Goal: Answer question/provide support

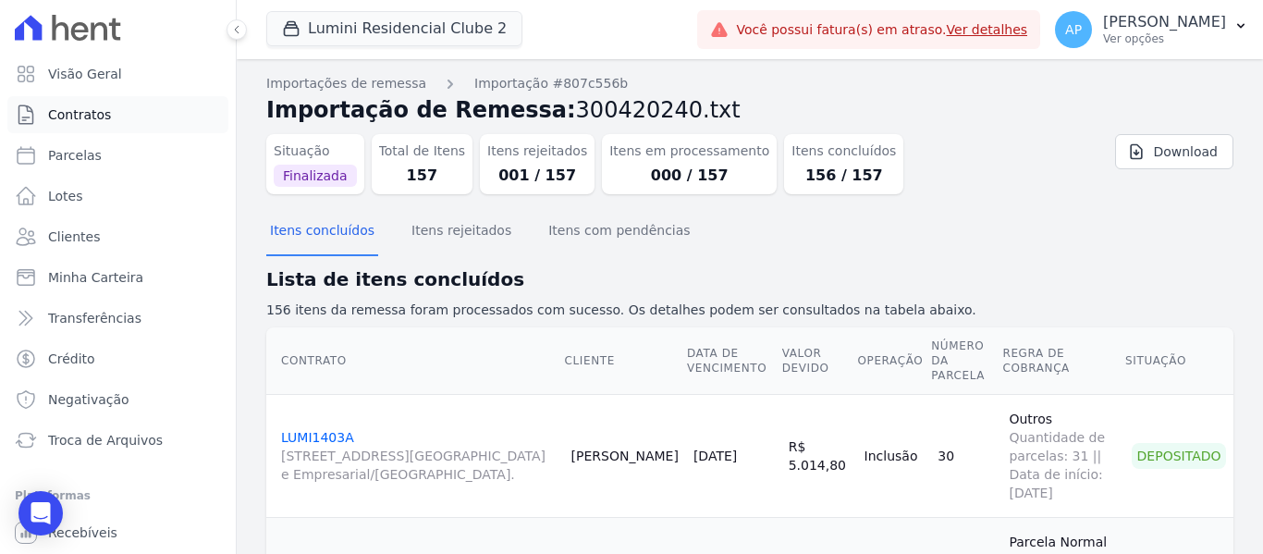
click at [86, 128] on link "Contratos" at bounding box center [117, 114] width 221 height 37
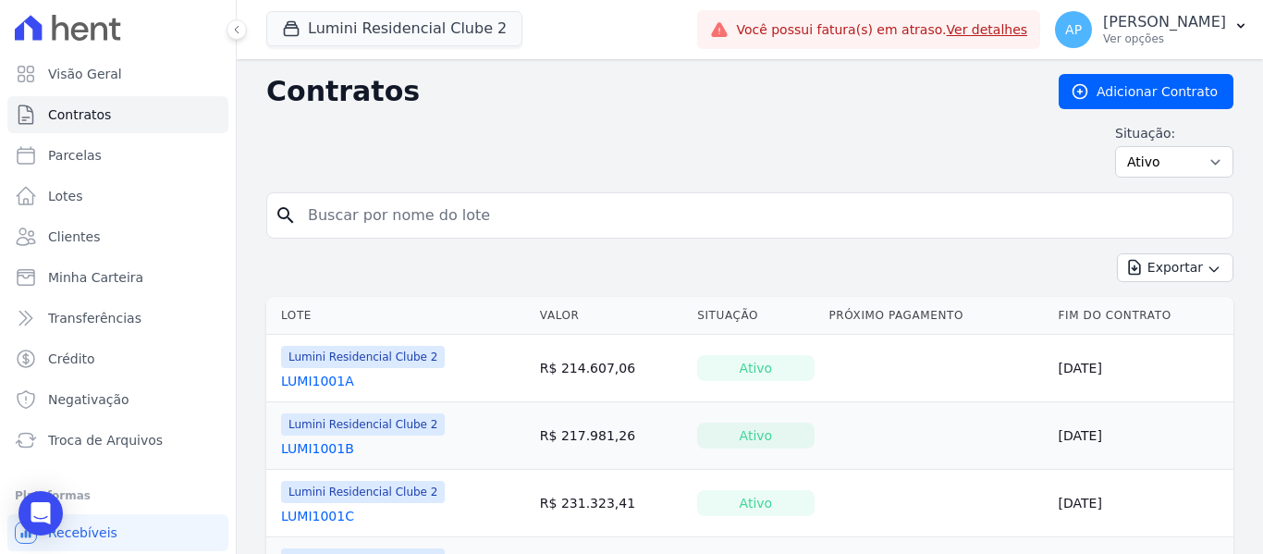
drag, startPoint x: 352, startPoint y: 221, endPoint x: 449, endPoint y: 176, distance: 107.1
click at [352, 222] on input "search" at bounding box center [761, 215] width 928 height 37
type input "308B"
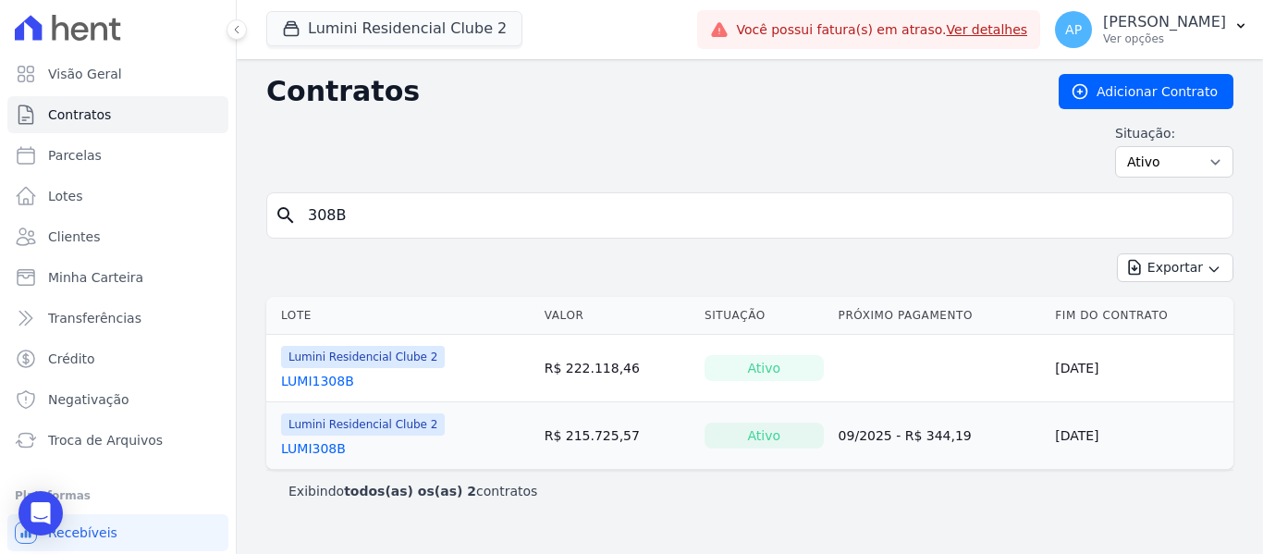
click at [336, 443] on link "LUMI308B" at bounding box center [313, 448] width 65 height 18
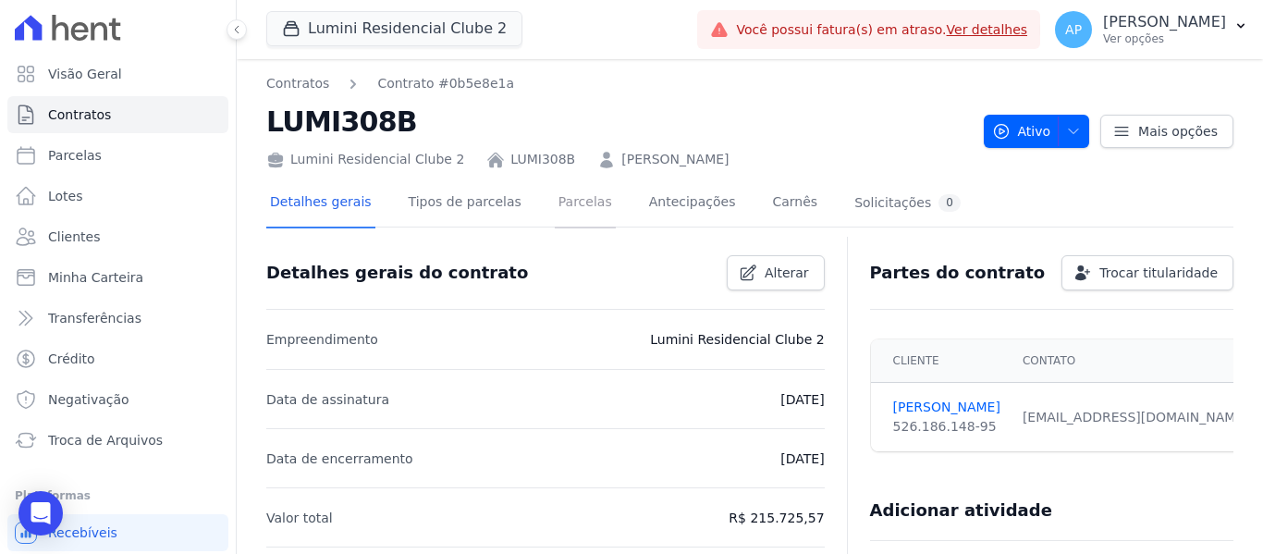
click at [580, 206] on link "Parcelas" at bounding box center [585, 203] width 61 height 49
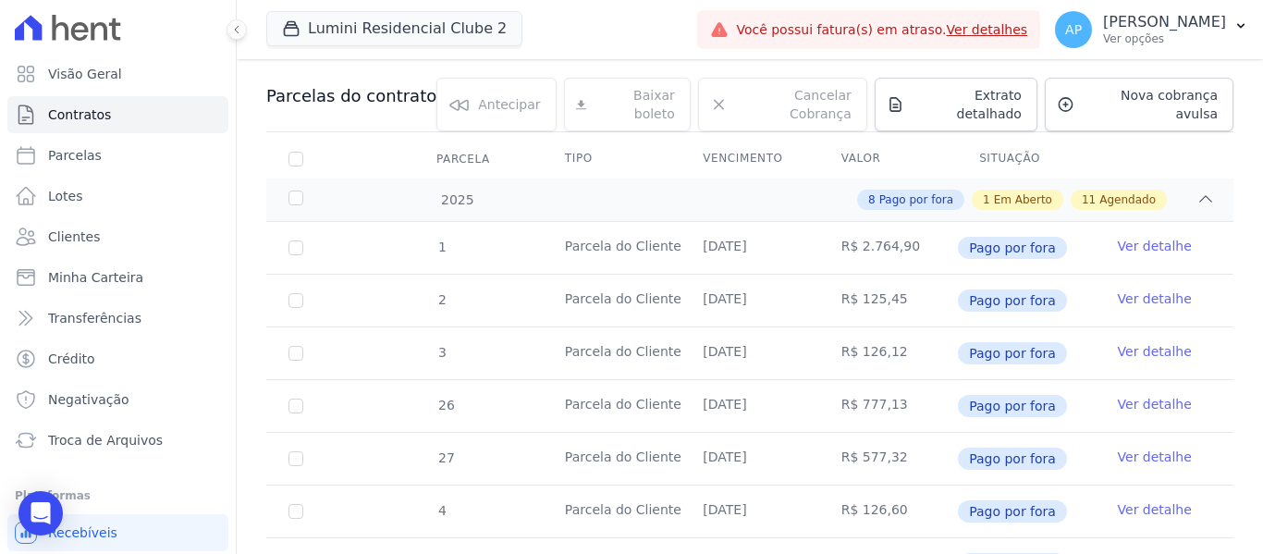
scroll to position [185, 0]
click at [1181, 188] on div "8 Pago por fora 1 Em Aberto 11 Agendado" at bounding box center [797, 198] width 836 height 20
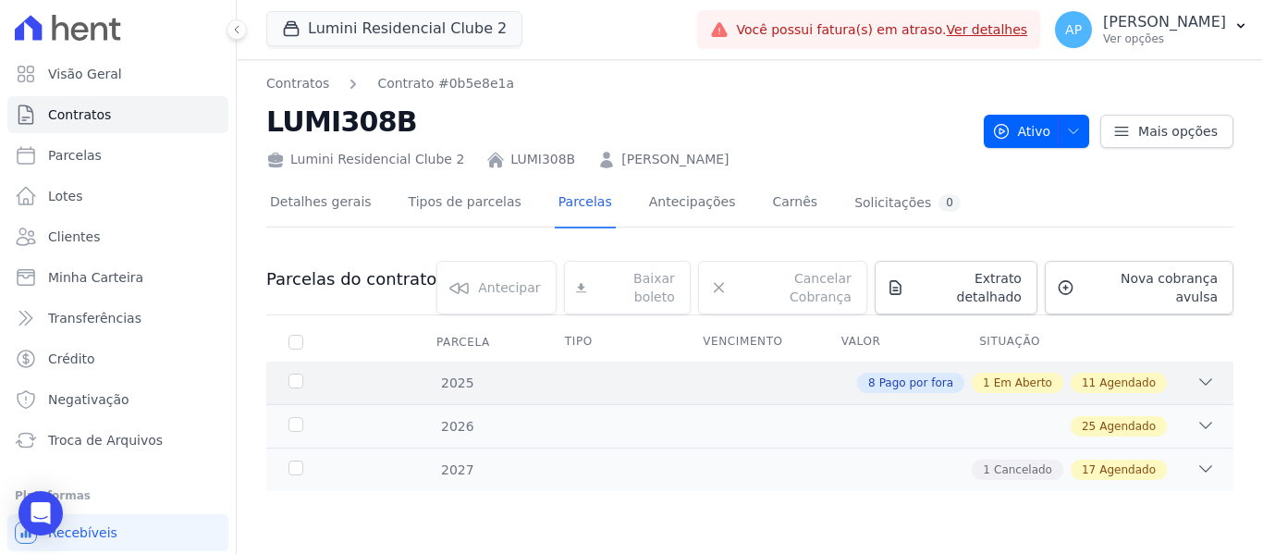
click at [1191, 372] on div "8 Pago por fora 1 Em Aberto 11 Agendado" at bounding box center [797, 382] width 836 height 20
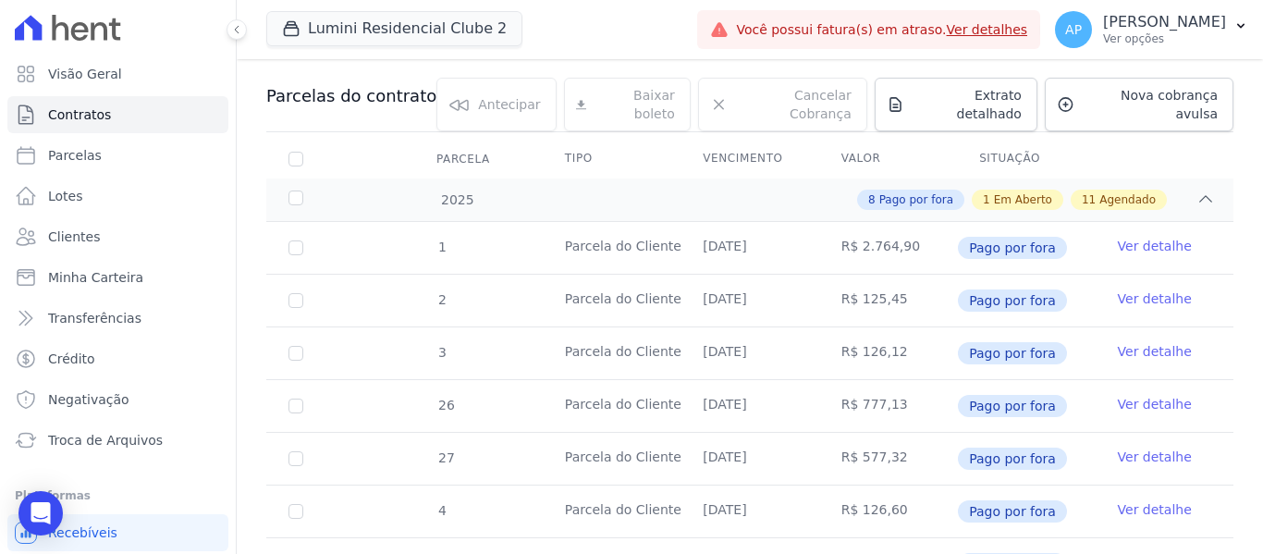
scroll to position [185, 0]
click at [1196, 188] on icon at bounding box center [1205, 197] width 18 height 18
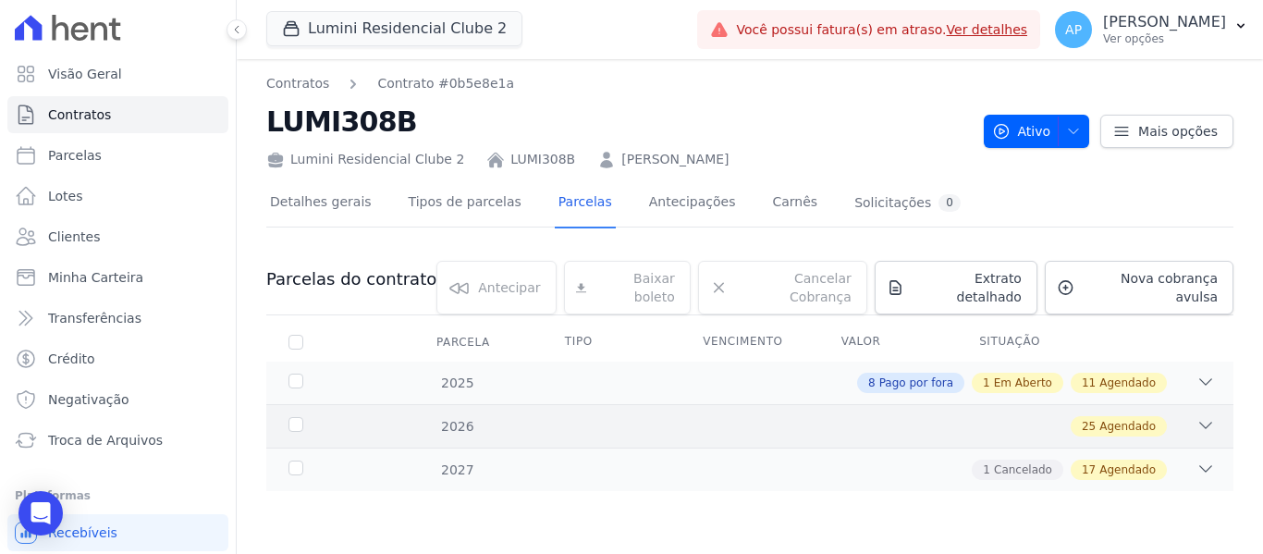
click at [1190, 416] on div "25 Agendado" at bounding box center [797, 426] width 836 height 20
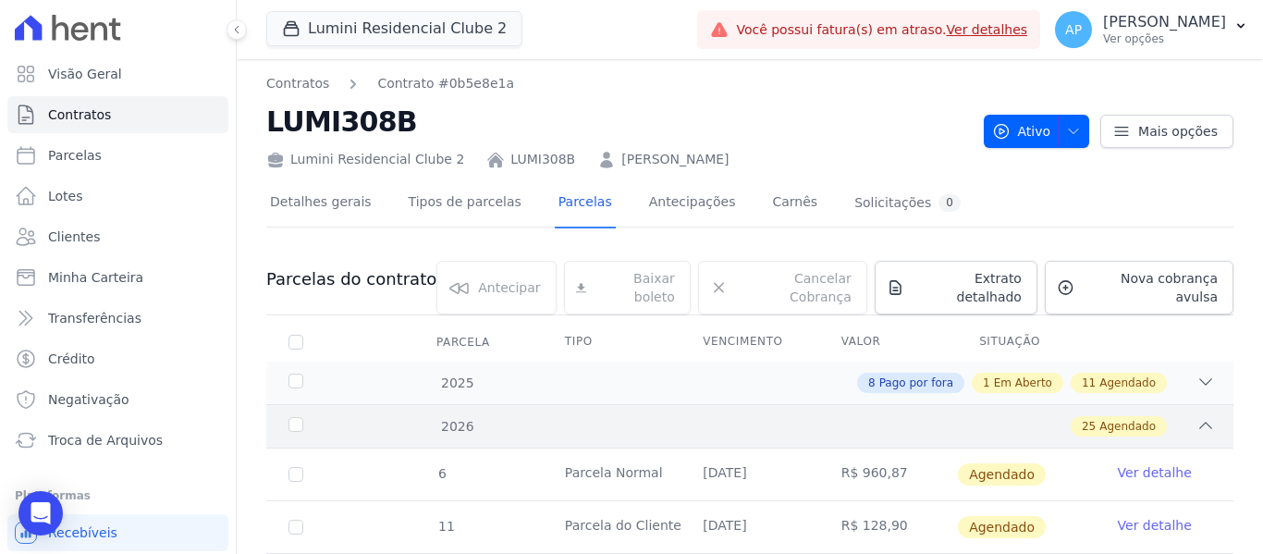
click at [1196, 416] on icon at bounding box center [1205, 425] width 18 height 18
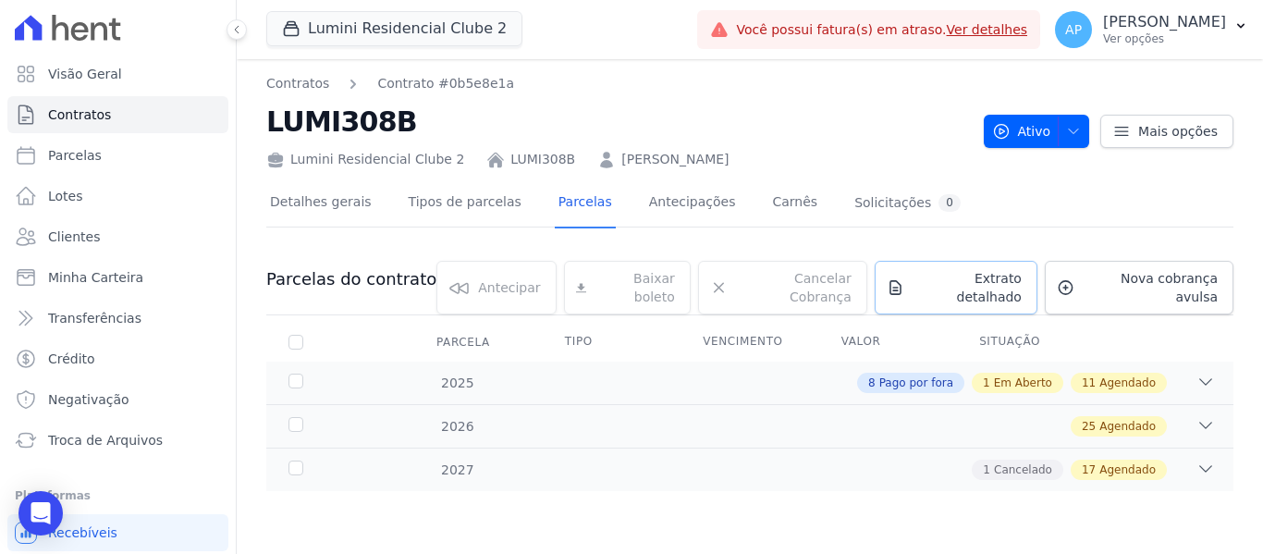
click at [948, 277] on span "Extrato detalhado" at bounding box center [966, 287] width 110 height 37
click at [1184, 287] on span "Exportar PDF" at bounding box center [1202, 281] width 97 height 18
click at [1161, 373] on div "11 Agendado" at bounding box center [1118, 382] width 96 height 20
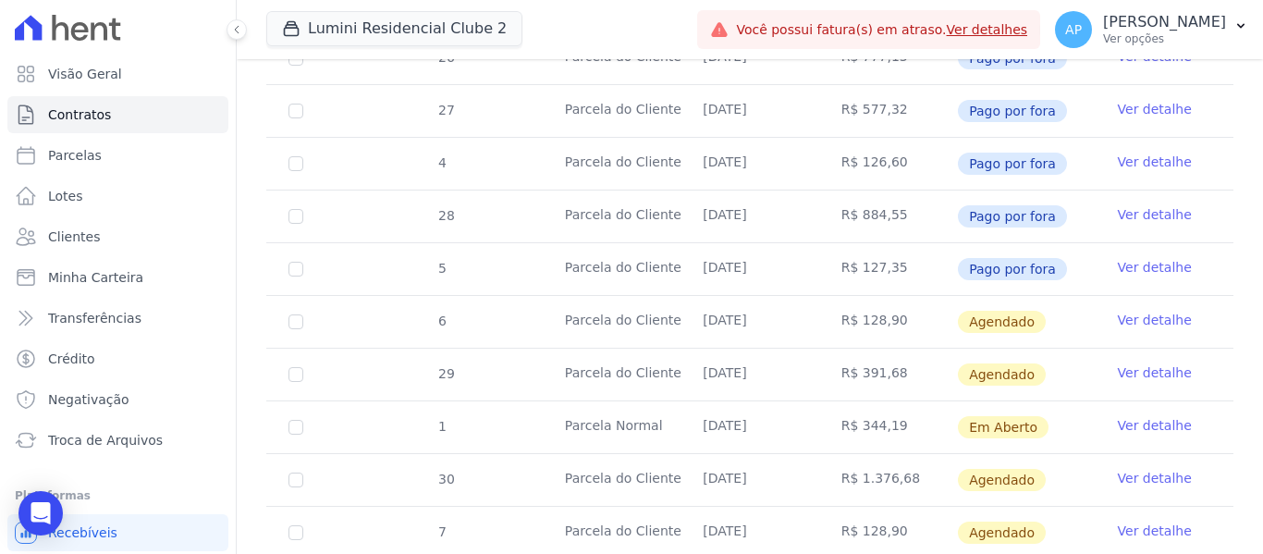
scroll to position [555, 0]
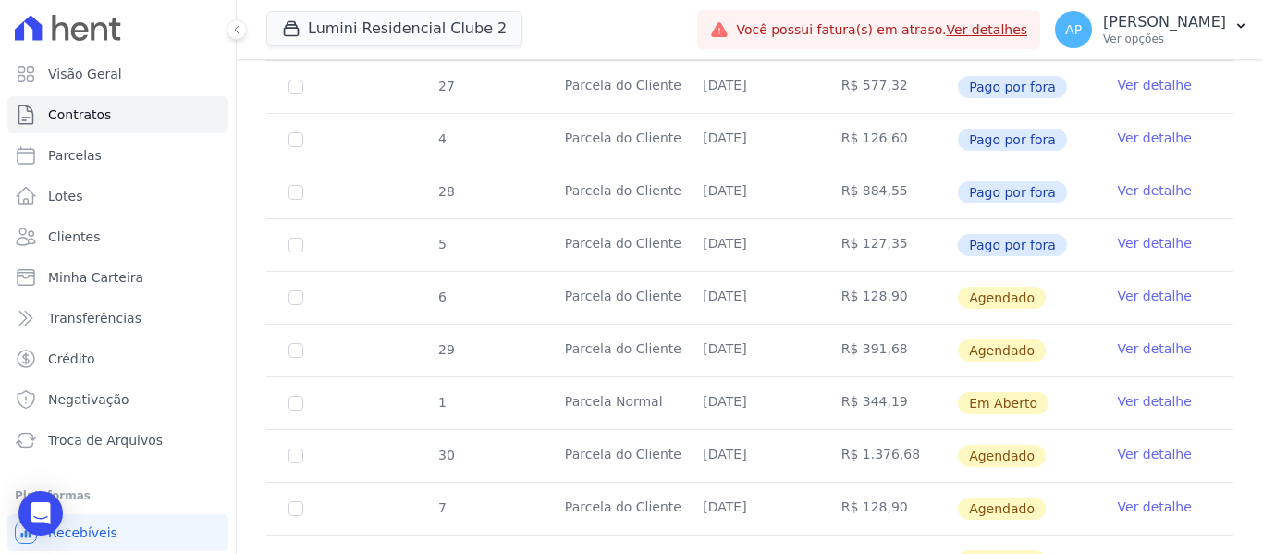
click at [1130, 393] on link "Ver detalhe" at bounding box center [1154, 401] width 74 height 18
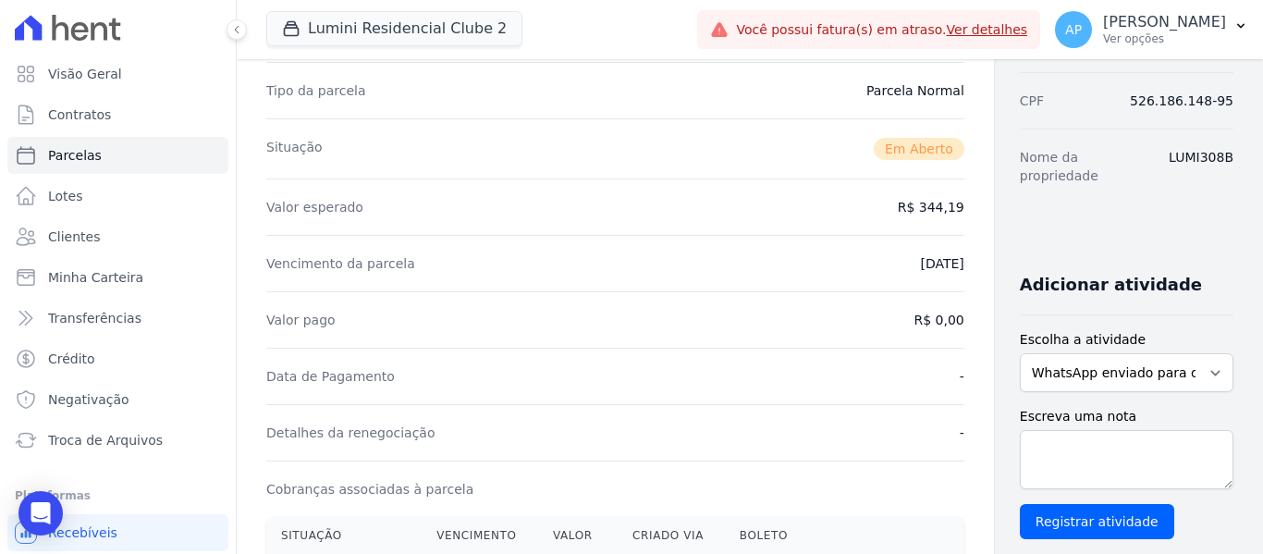
scroll to position [462, 0]
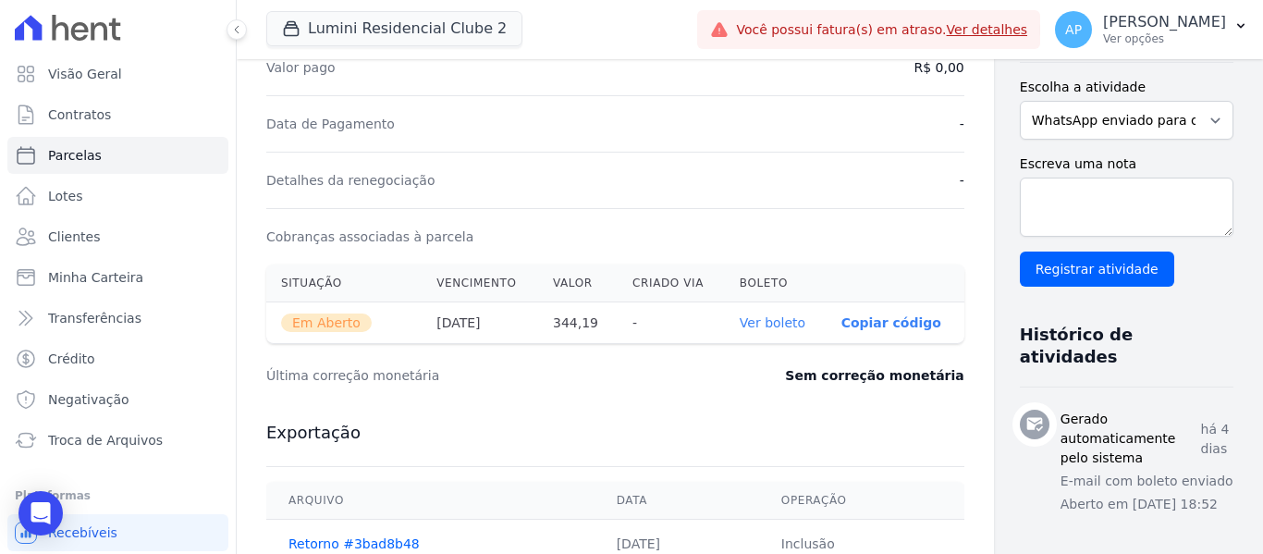
click at [739, 321] on link "Ver boleto" at bounding box center [772, 322] width 66 height 15
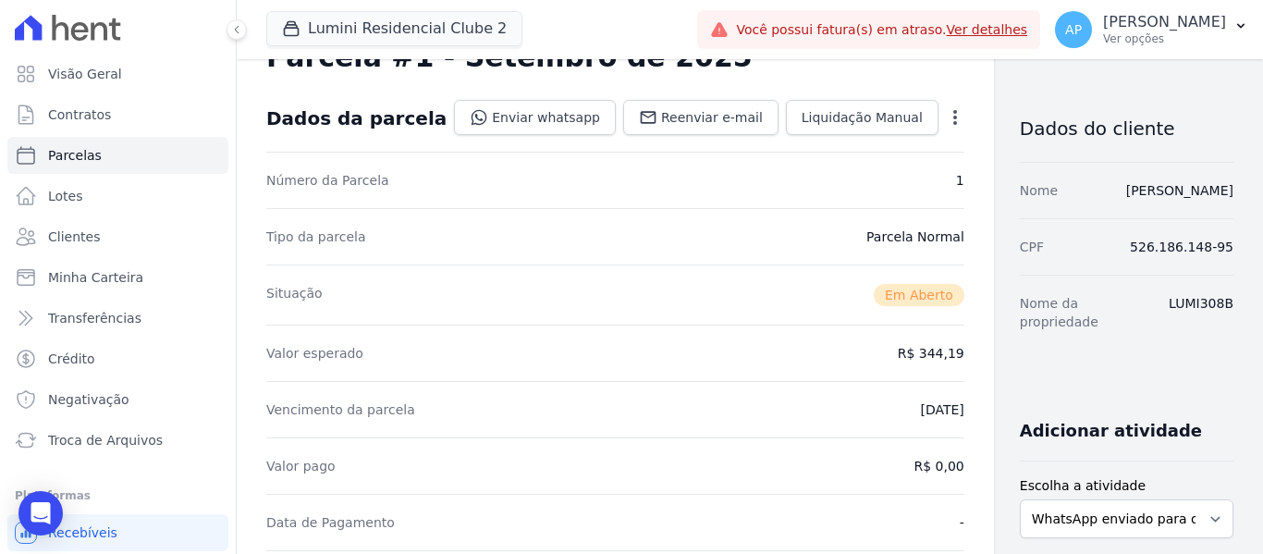
scroll to position [0, 0]
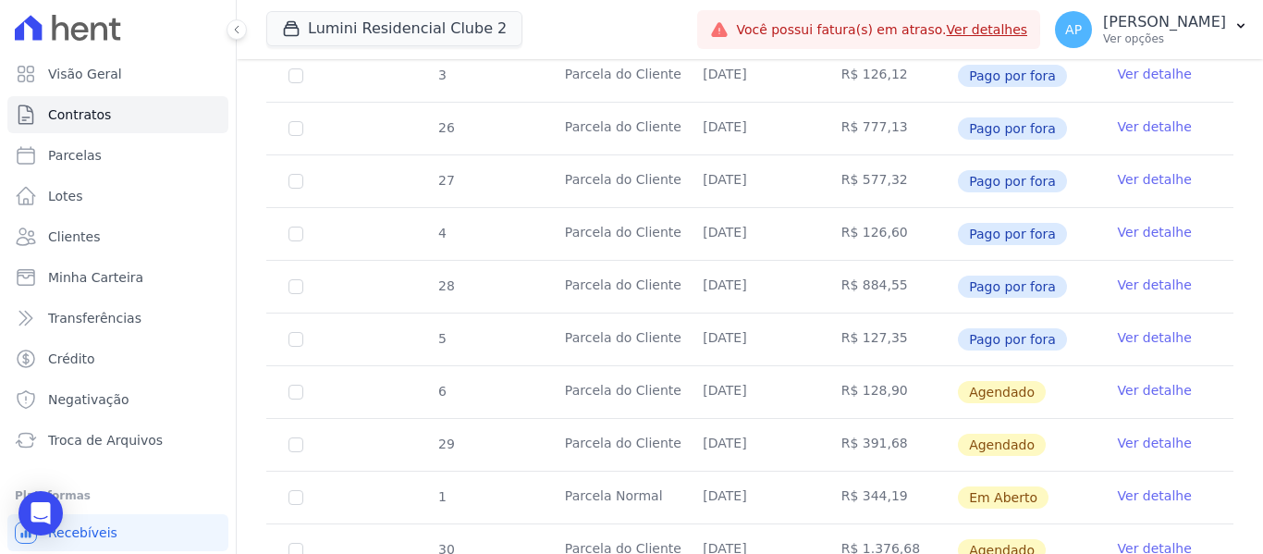
scroll to position [462, 0]
click at [1119, 379] on link "Ver detalhe" at bounding box center [1154, 388] width 74 height 18
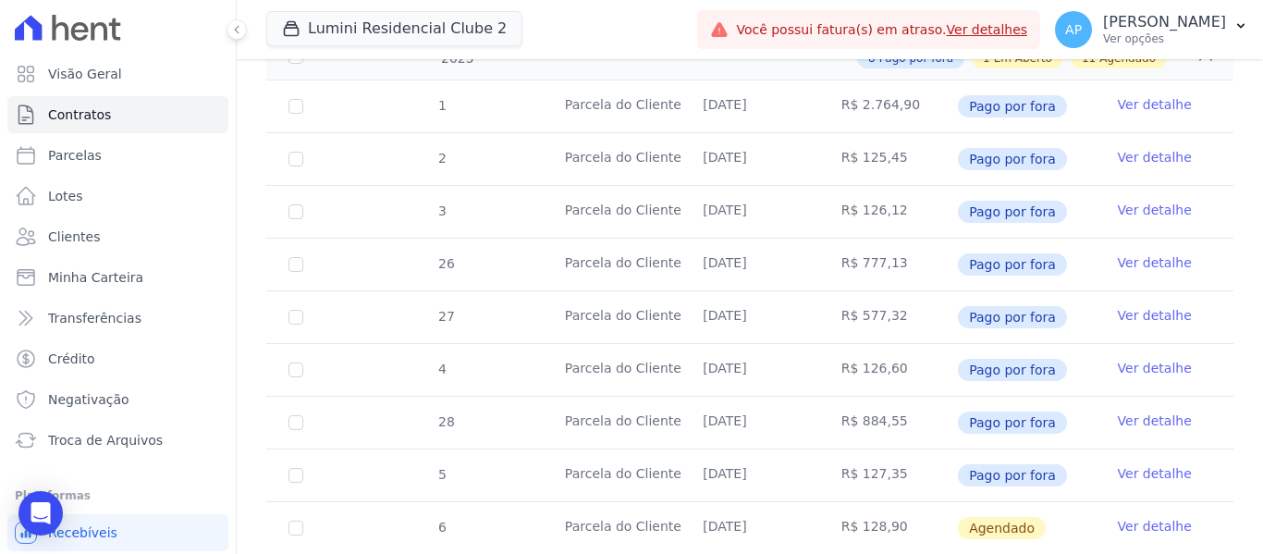
scroll to position [370, 0]
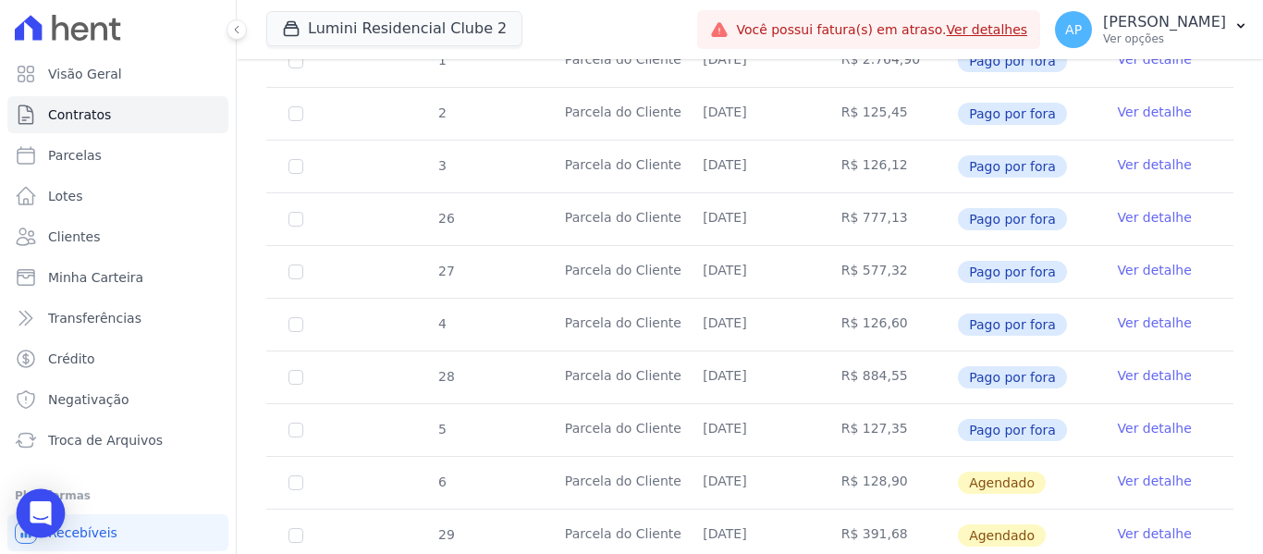
click at [50, 507] on icon "Open Intercom Messenger" at bounding box center [40, 513] width 21 height 24
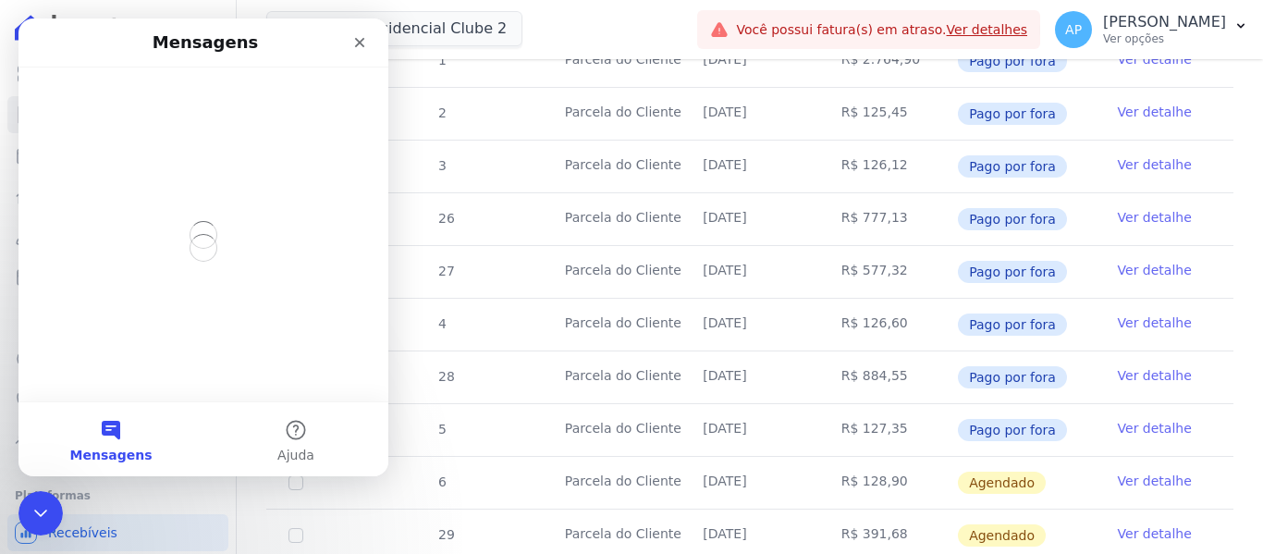
scroll to position [0, 0]
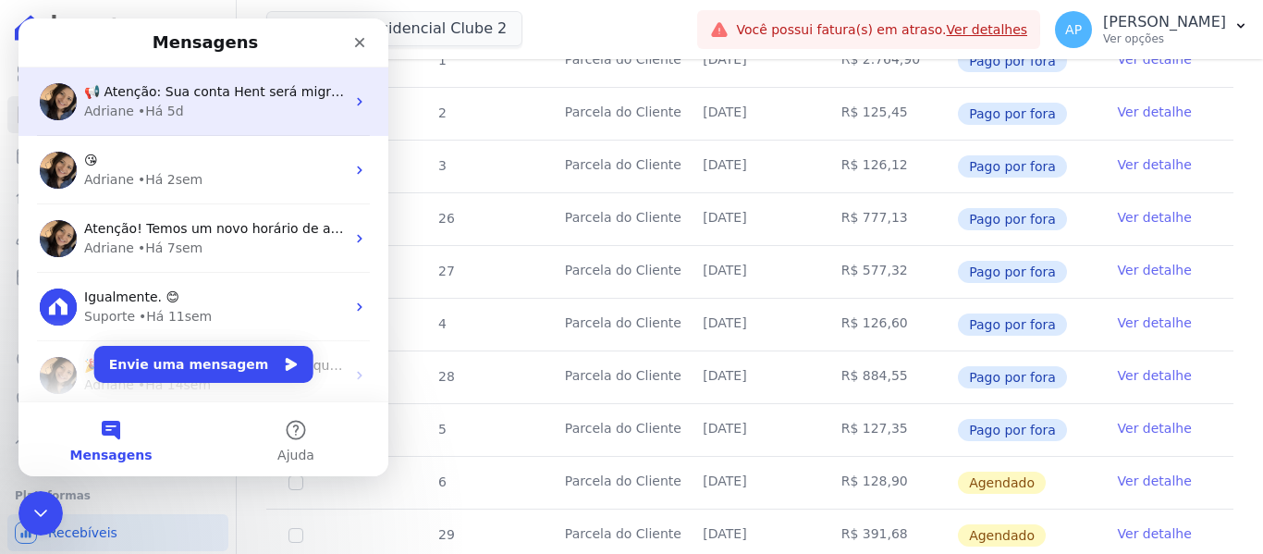
click at [252, 102] on div "Adriane • Há 5d" at bounding box center [214, 111] width 261 height 19
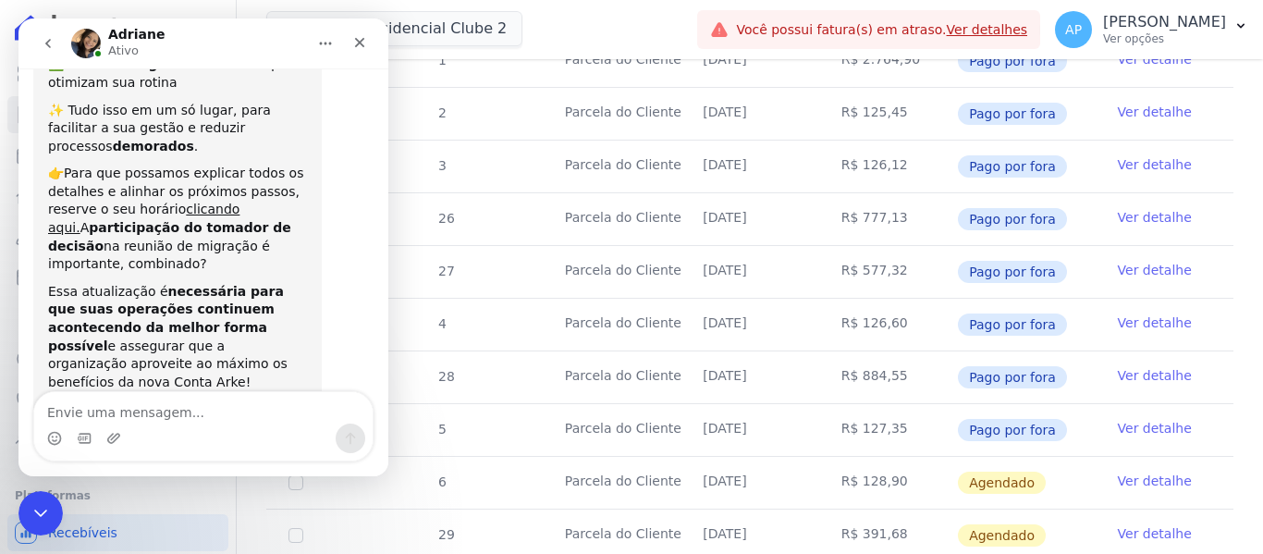
scroll to position [349, 0]
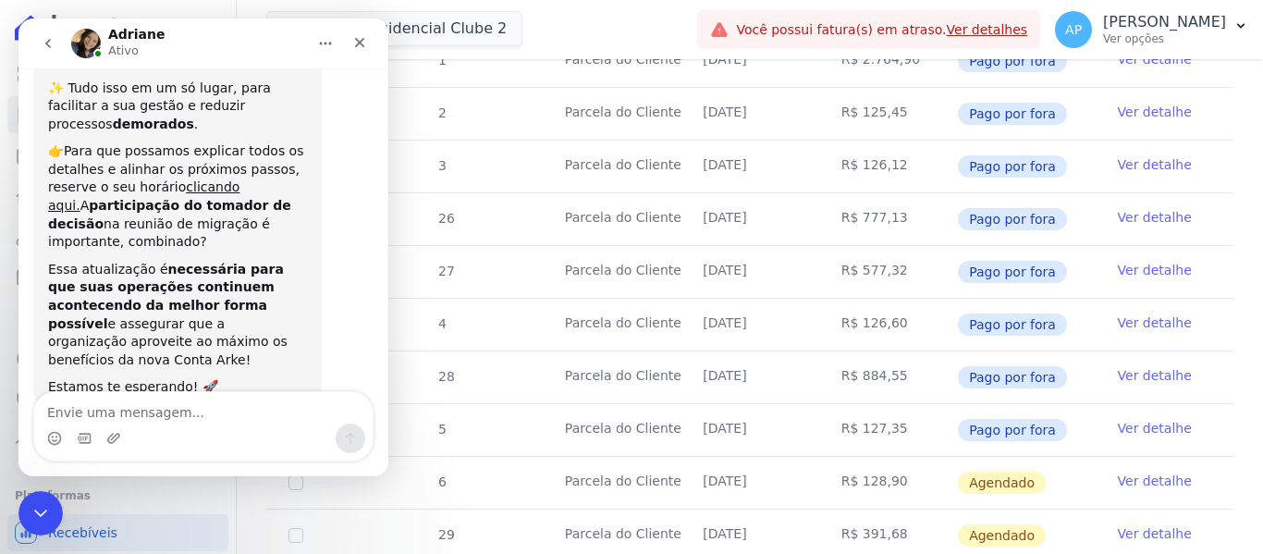
click at [186, 424] on div "Messenger da Intercom" at bounding box center [203, 438] width 338 height 30
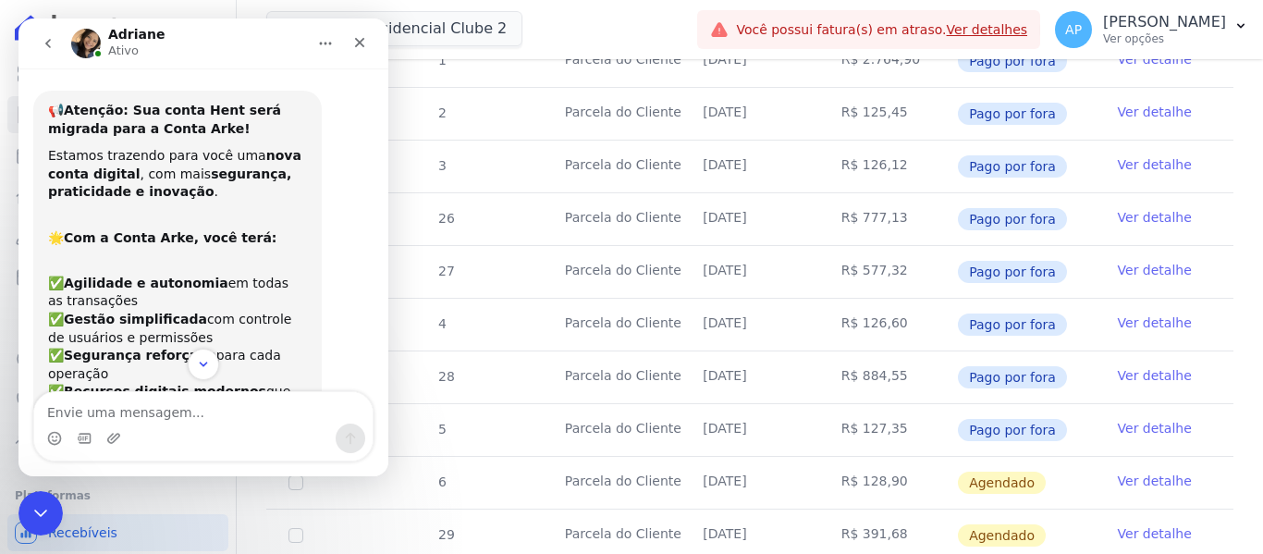
click at [44, 42] on icon "go back" at bounding box center [48, 43] width 15 height 15
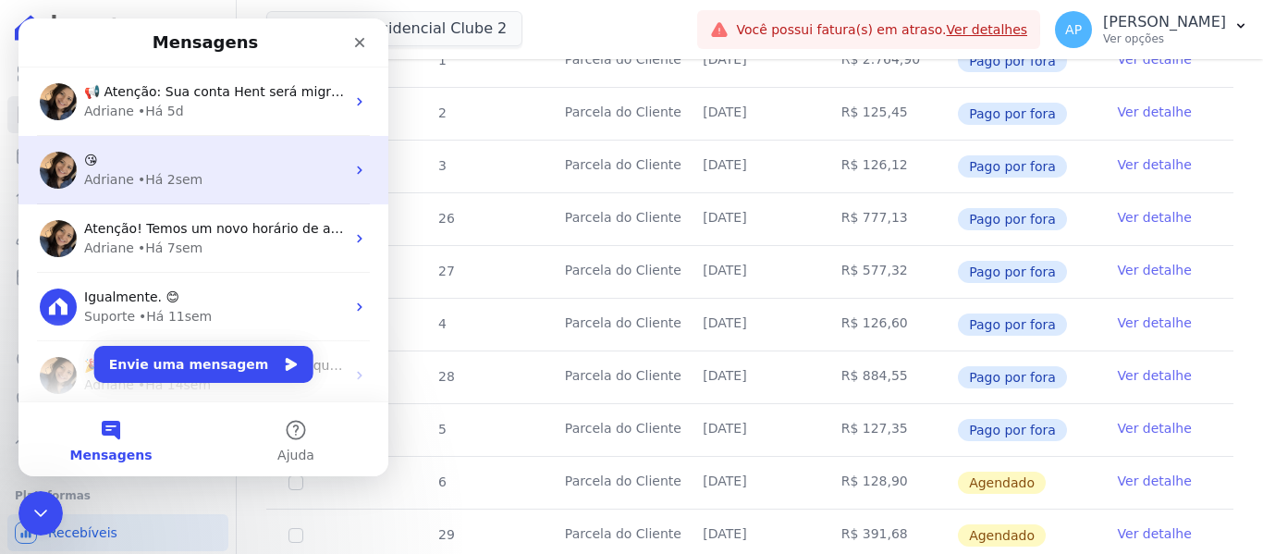
click at [188, 179] on div "• Há 2sem" at bounding box center [170, 179] width 65 height 19
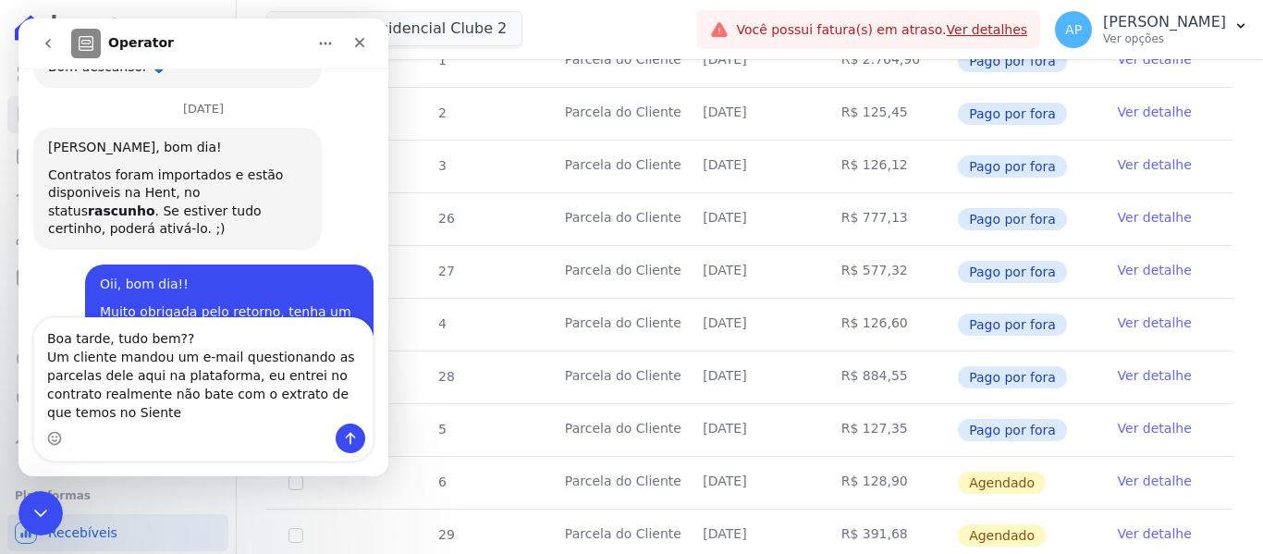
scroll to position [5697, 0]
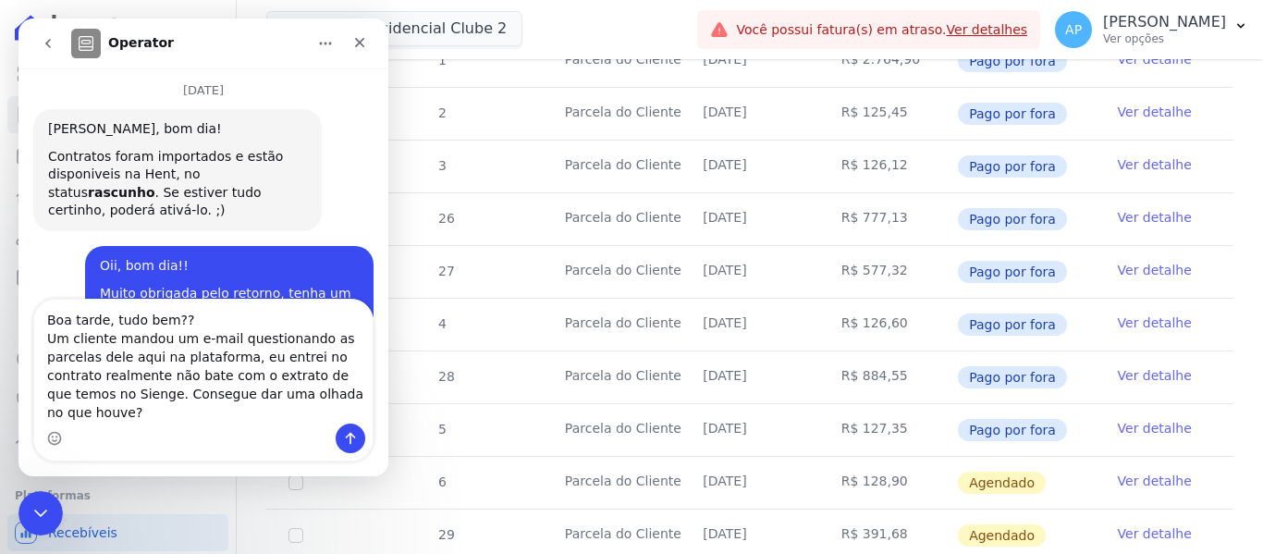
type textarea "Boa tarde, tudo bem?? Um cliente mandou um e-mail questionando as parcelas dele…"
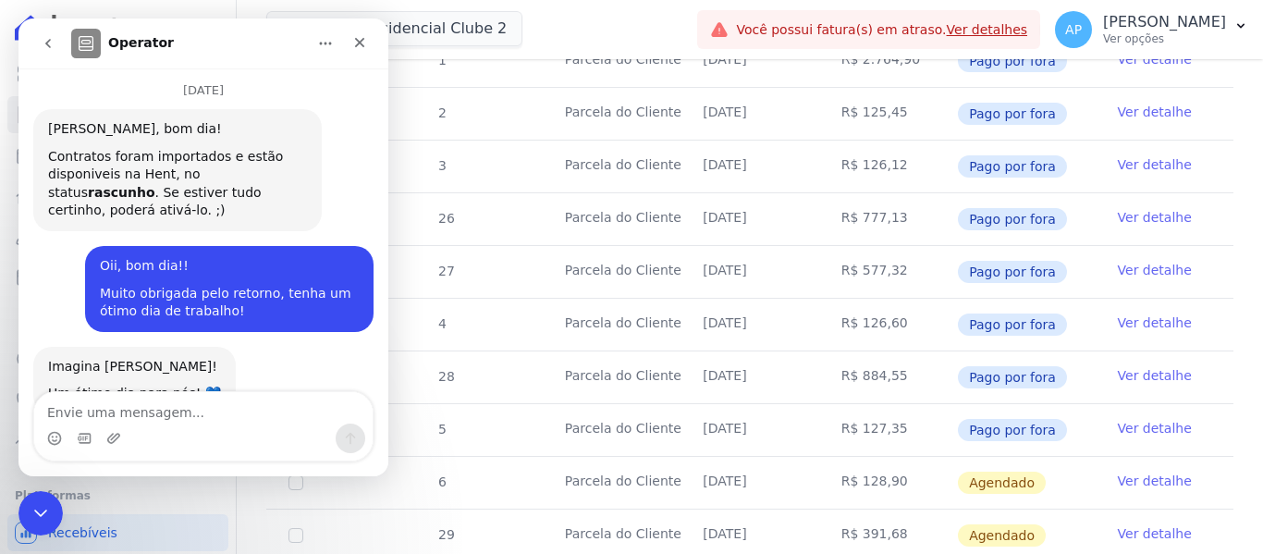
scroll to position [5795, 0]
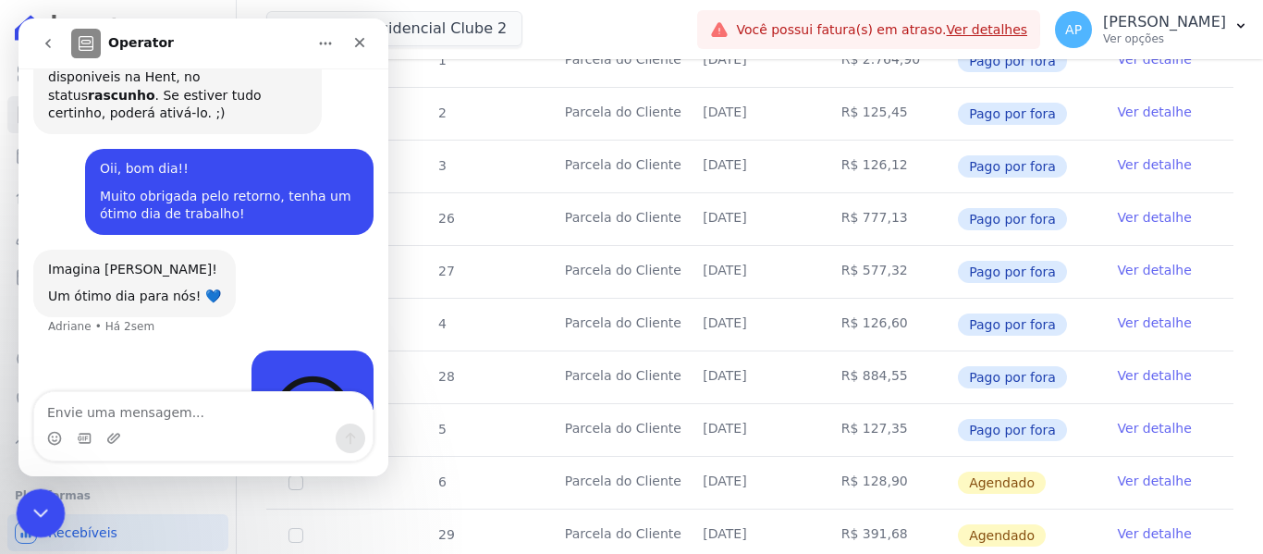
click at [35, 512] on icon "Encerramento do Messenger da Intercom" at bounding box center [38, 510] width 22 height 22
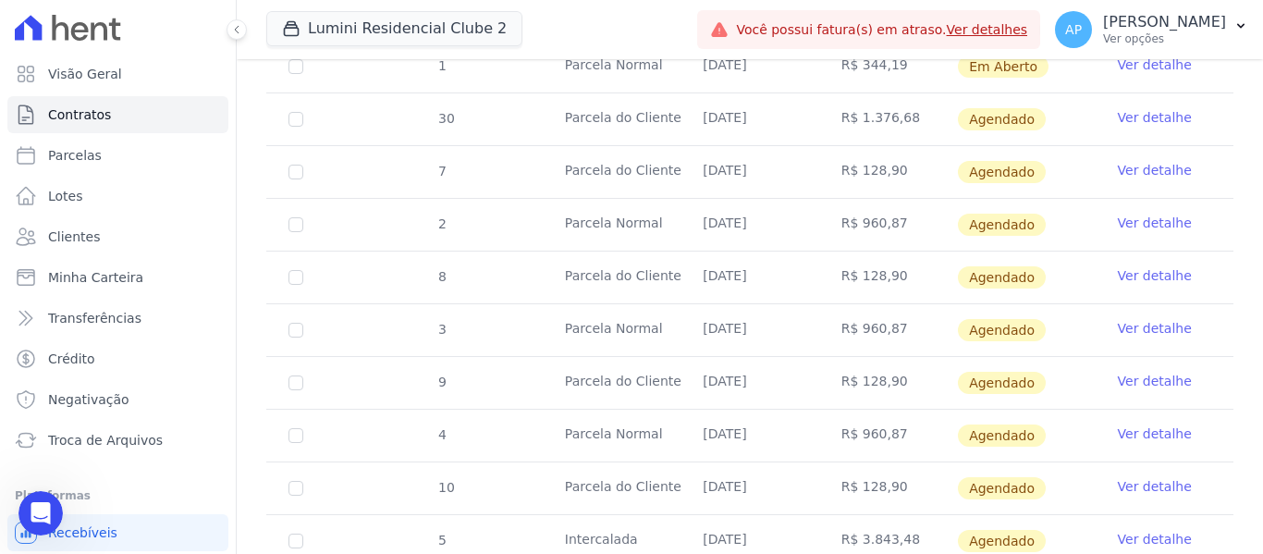
scroll to position [832, 0]
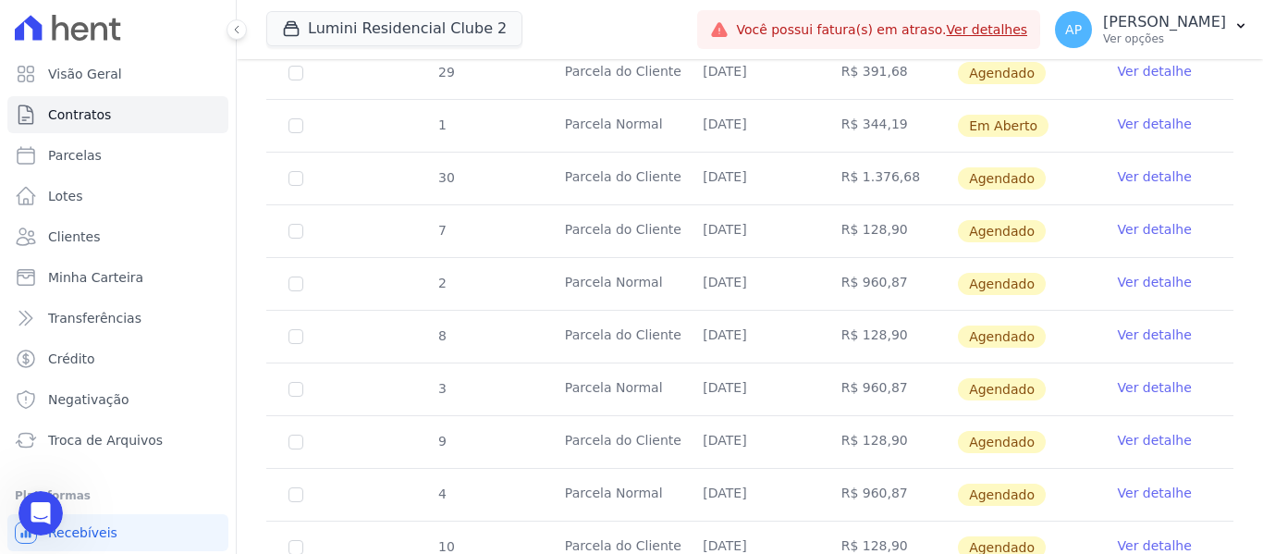
drag, startPoint x: 709, startPoint y: 321, endPoint x: 742, endPoint y: 322, distance: 33.3
click at [742, 321] on td "[DATE]" at bounding box center [749, 337] width 138 height 52
drag, startPoint x: 715, startPoint y: 208, endPoint x: 751, endPoint y: 224, distance: 38.5
click at [751, 224] on td "[DATE]" at bounding box center [749, 231] width 138 height 52
drag, startPoint x: 715, startPoint y: 156, endPoint x: 727, endPoint y: 162, distance: 13.2
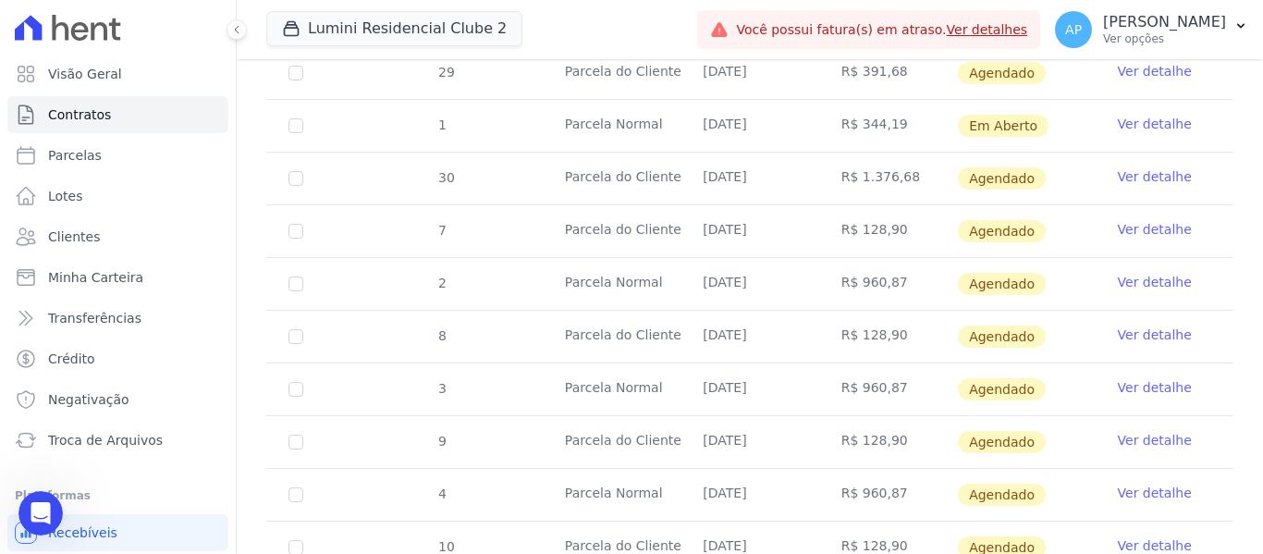
click at [727, 162] on td "[DATE]" at bounding box center [749, 179] width 138 height 52
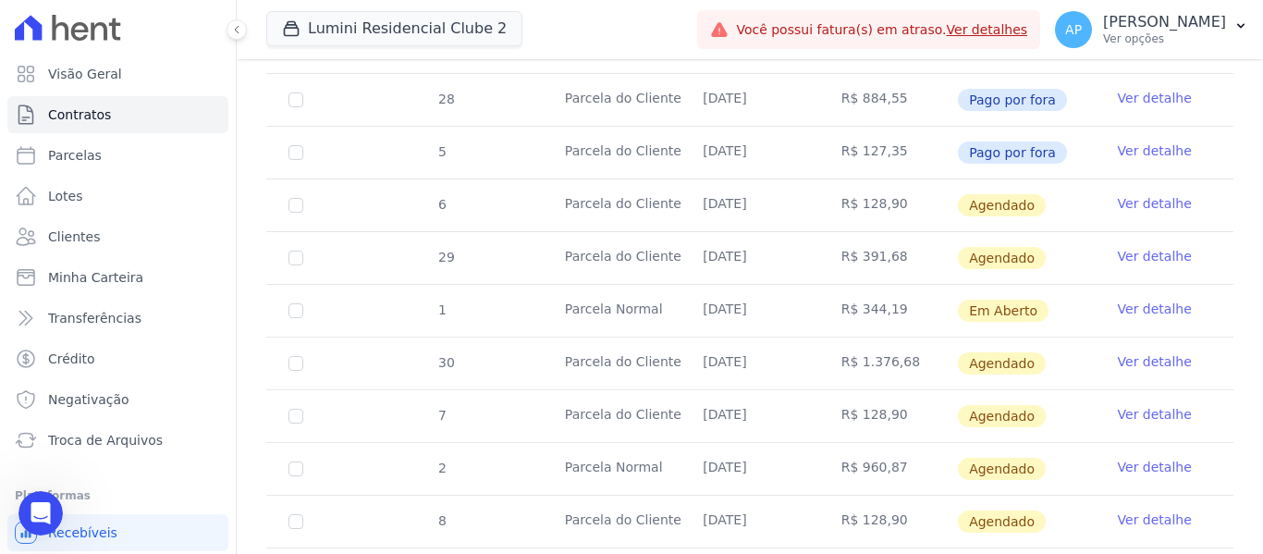
drag, startPoint x: 699, startPoint y: 288, endPoint x: 779, endPoint y: 290, distance: 80.4
click at [779, 290] on td "[DATE]" at bounding box center [749, 311] width 138 height 52
click at [1142, 299] on link "Ver detalhe" at bounding box center [1154, 308] width 74 height 18
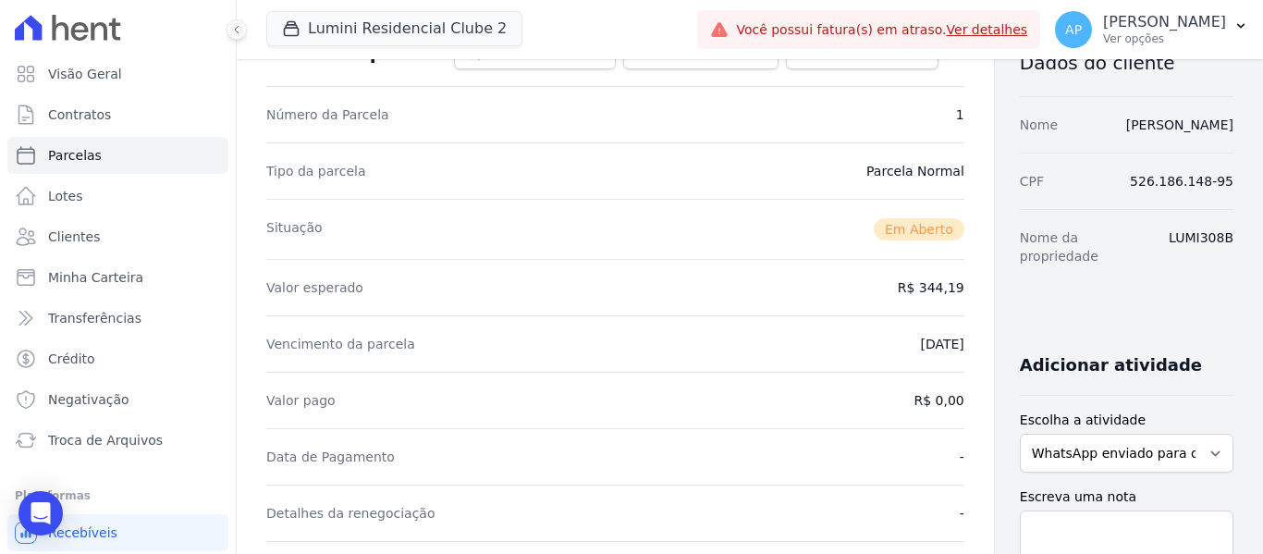
scroll to position [370, 0]
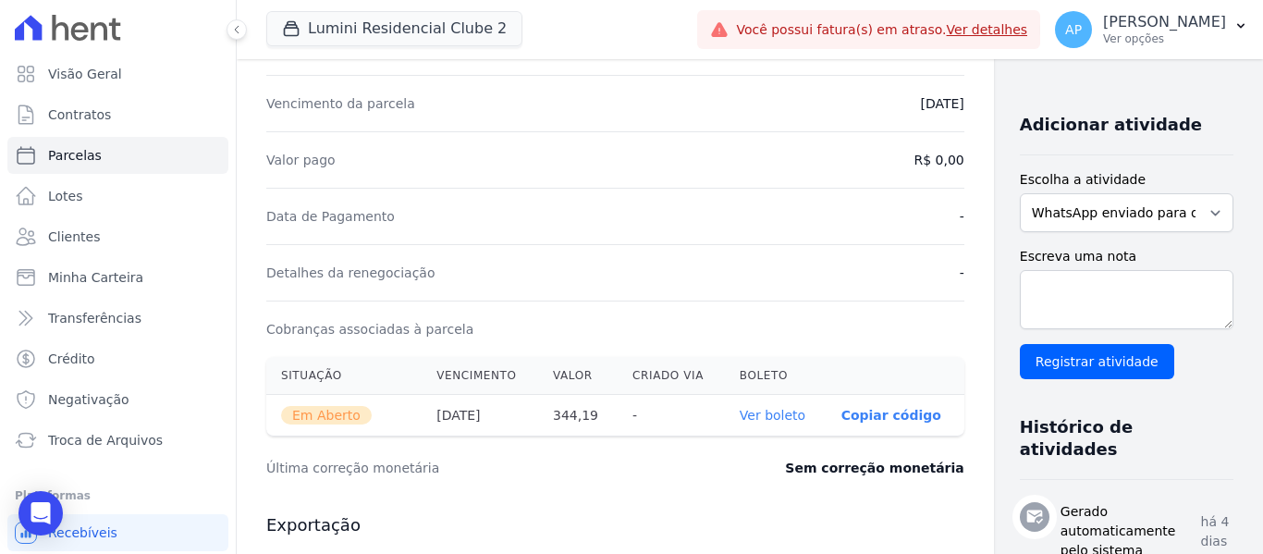
click at [739, 420] on link "Ver boleto" at bounding box center [772, 415] width 66 height 15
click at [52, 519] on div "Open Intercom Messenger" at bounding box center [41, 513] width 49 height 49
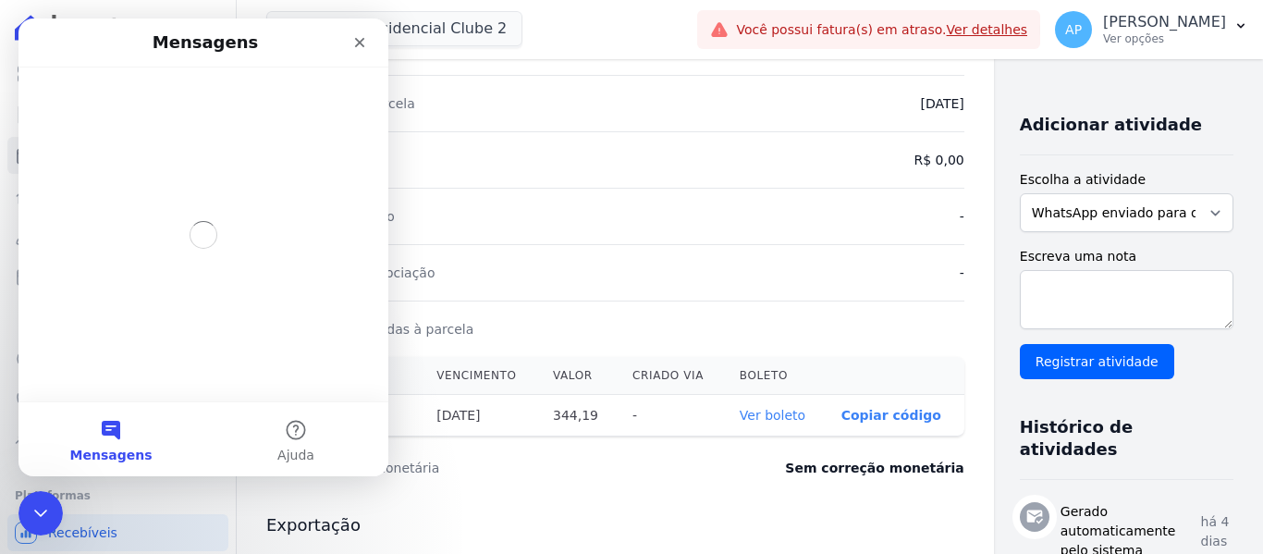
scroll to position [0, 0]
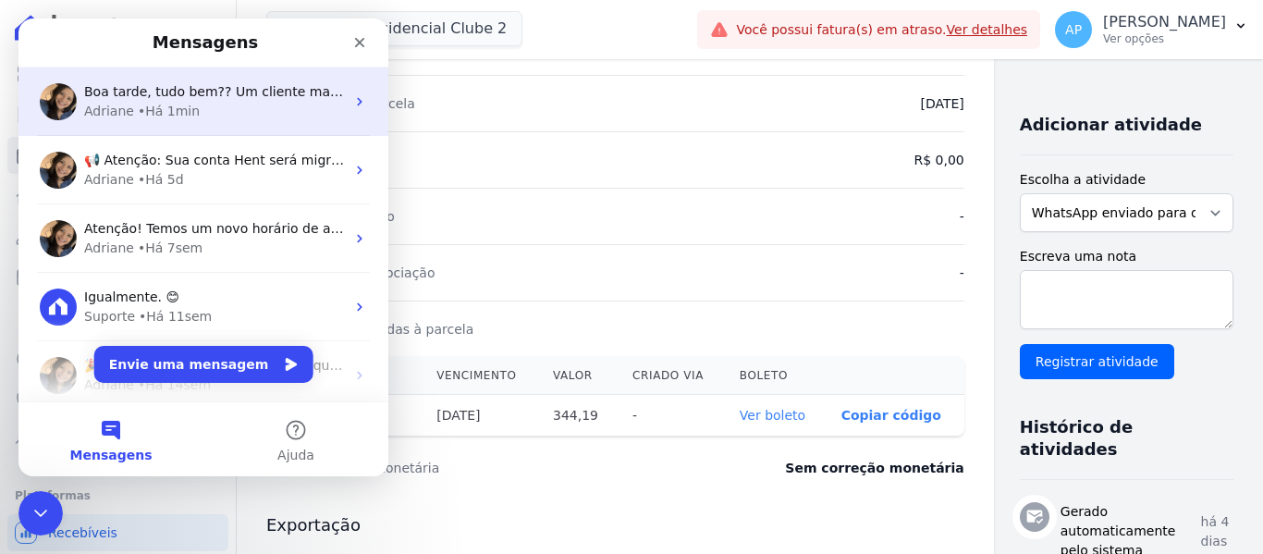
click at [243, 128] on div "Boa tarde, tudo bem?? Um cliente mandou um e-mail questionando as parcelas dele…" at bounding box center [203, 101] width 370 height 68
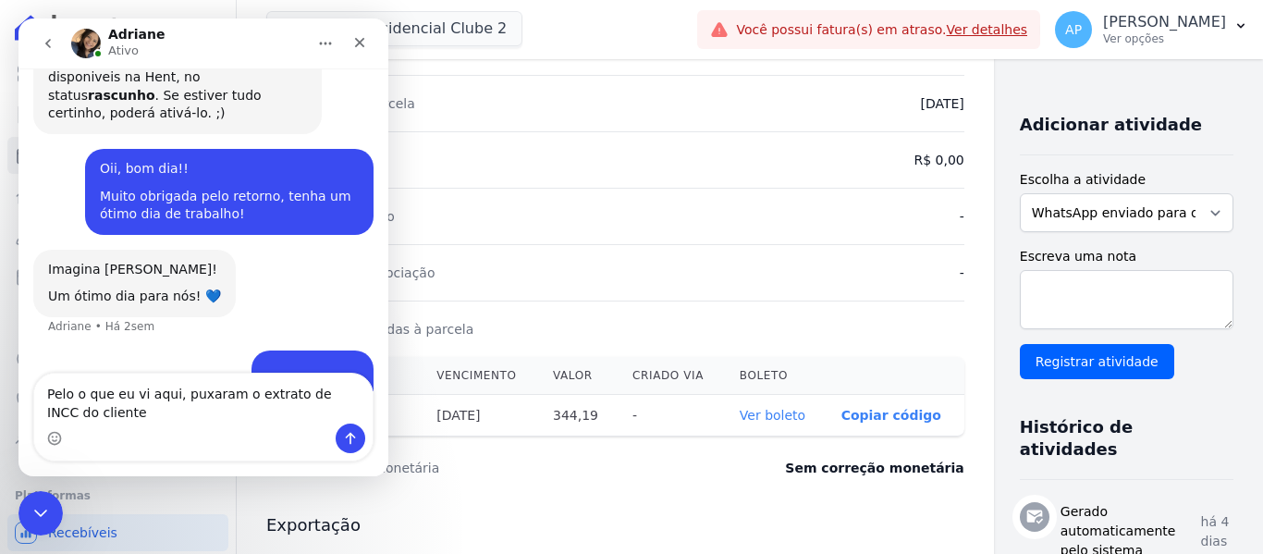
scroll to position [5813, 0]
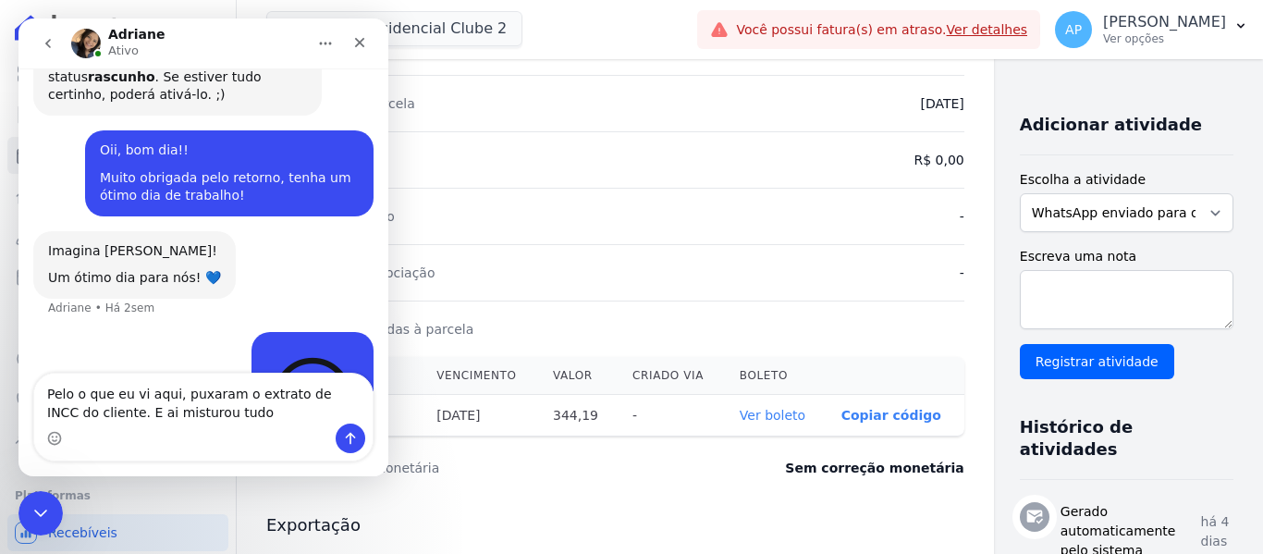
type textarea "Pelo o que eu vi aqui, puxaram o extrato de INCC do cliente. E ai misturou tudo"
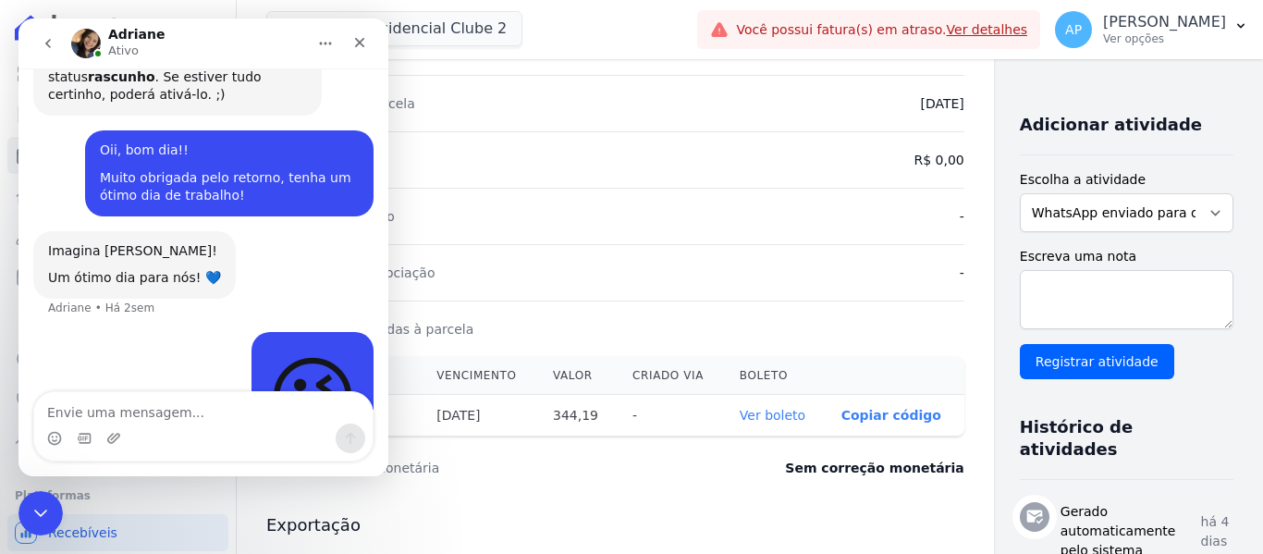
scroll to position [5855, 0]
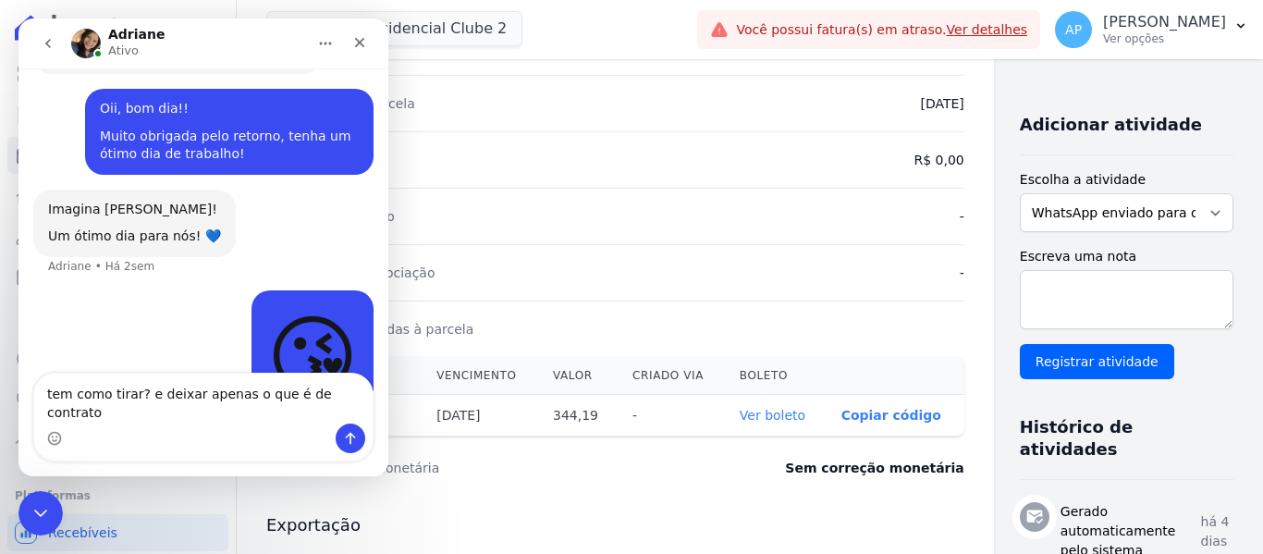
type textarea "tem como tirar? e deixar apenas o que é de contrato?"
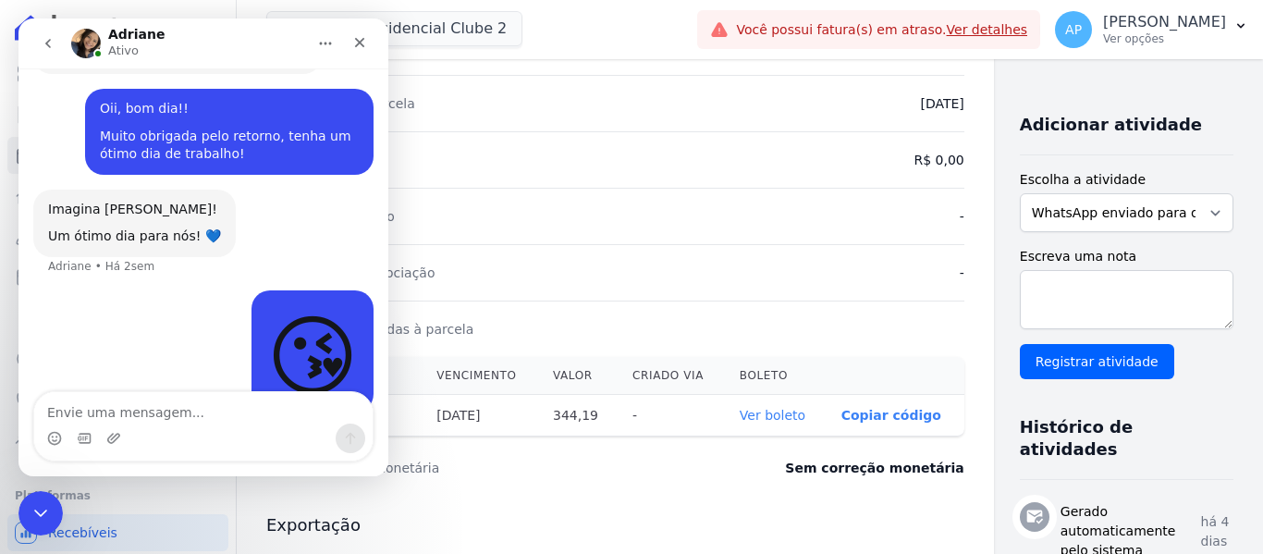
scroll to position [5915, 0]
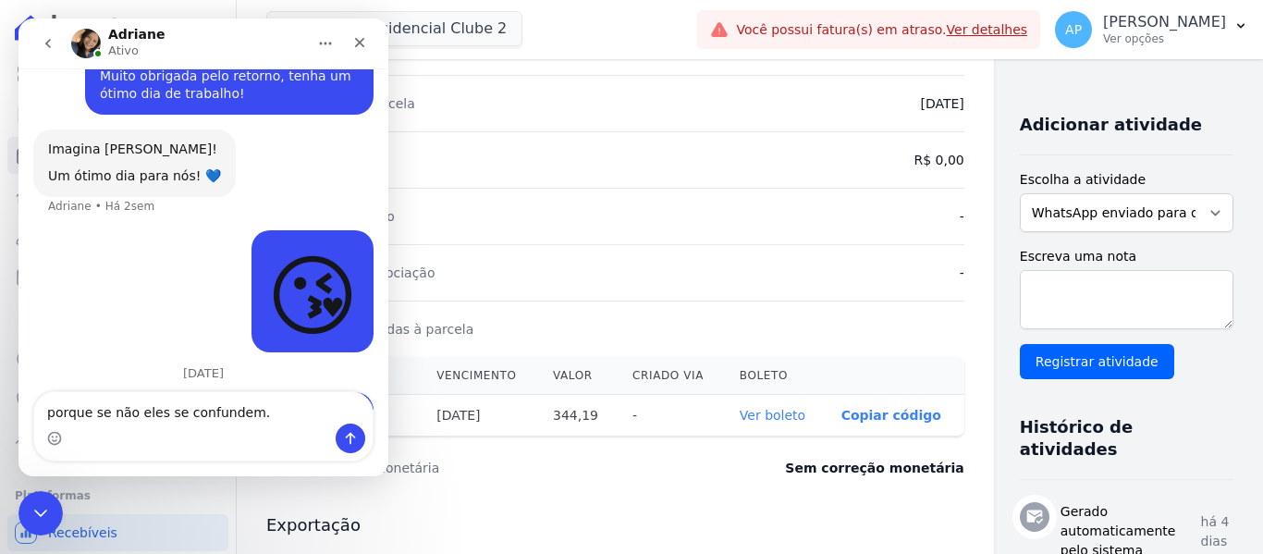
type textarea "porque se não eles se confundem."
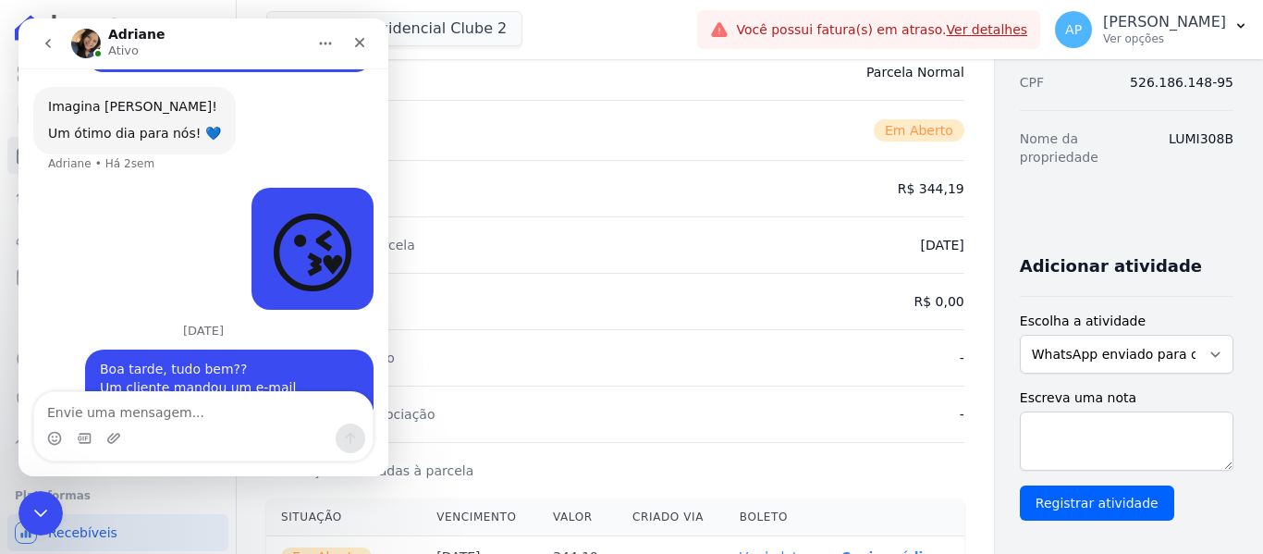
scroll to position [0, 0]
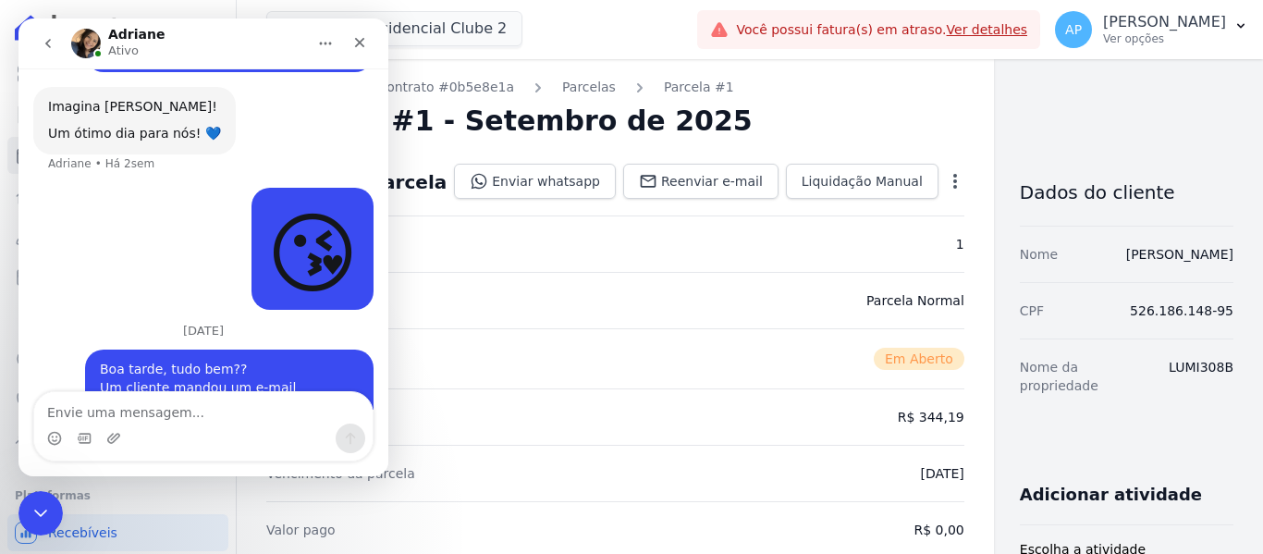
drag, startPoint x: 1053, startPoint y: 248, endPoint x: 1234, endPoint y: 262, distance: 181.7
copy link "[PERSON_NAME]"
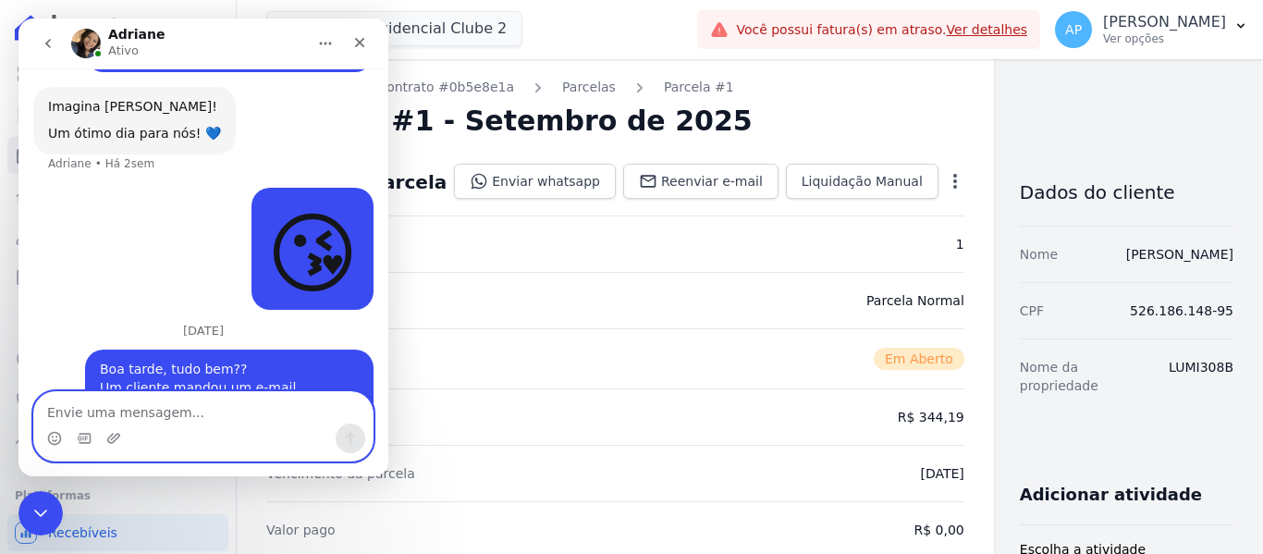
click at [209, 402] on textarea "Envie uma mensagem..." at bounding box center [203, 407] width 338 height 31
type textarea "n"
type textarea "o"
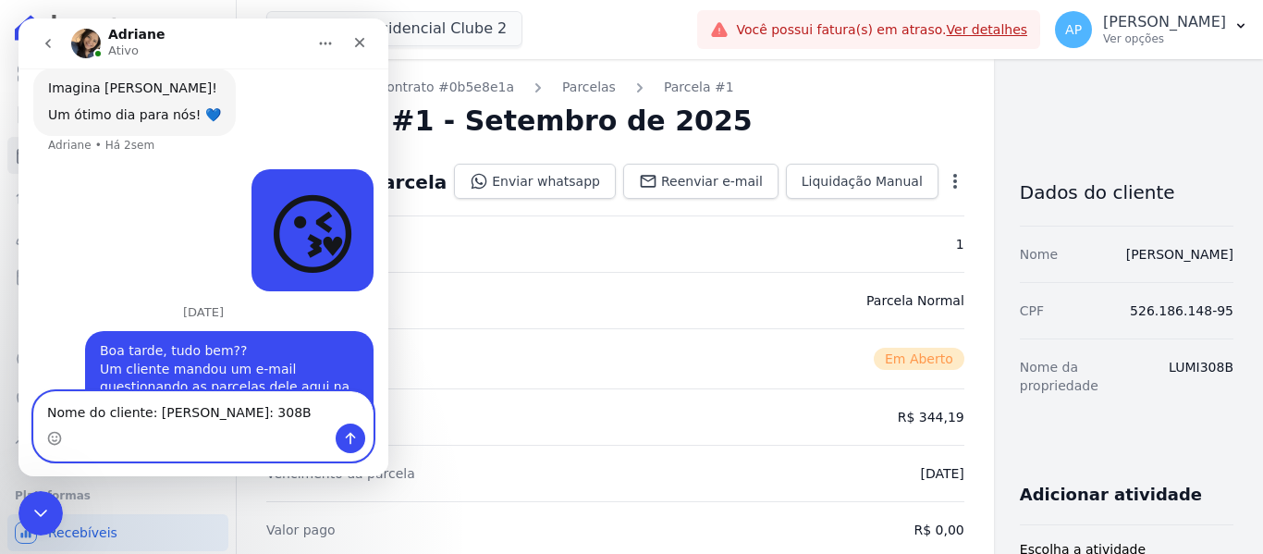
scroll to position [5994, 0]
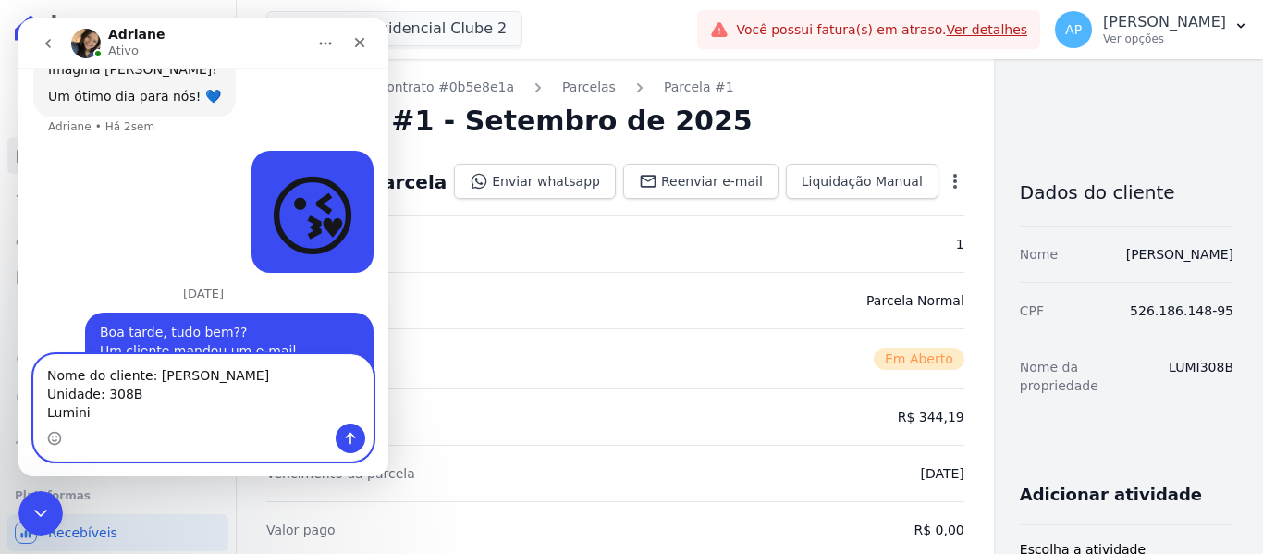
type textarea "Nome do cliente: ERICK PASSOS DE OLIVEIRA Unidade: 308B Lumini 2"
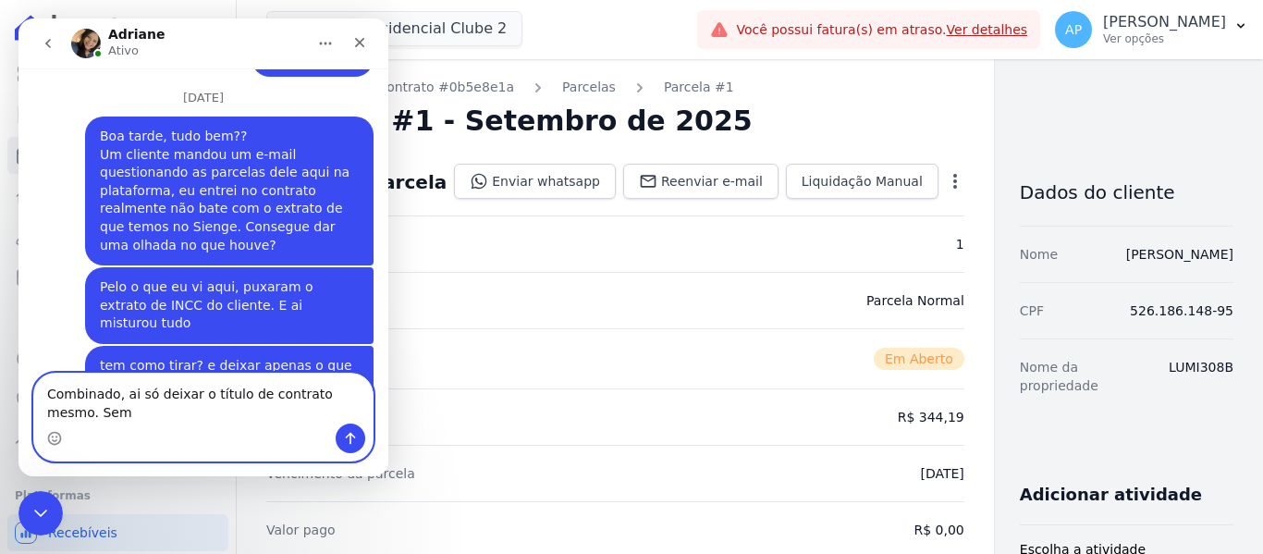
scroll to position [6190, 0]
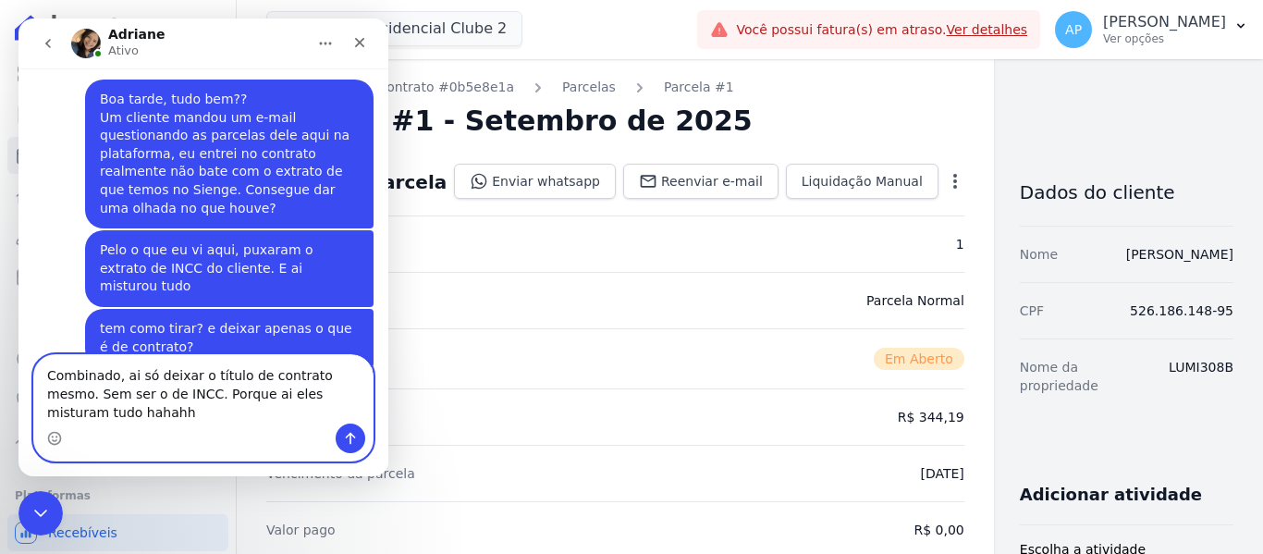
type textarea "Combinado, ai só deixar o título de contrato mesmo. Sem ser o de INCC. Porque a…"
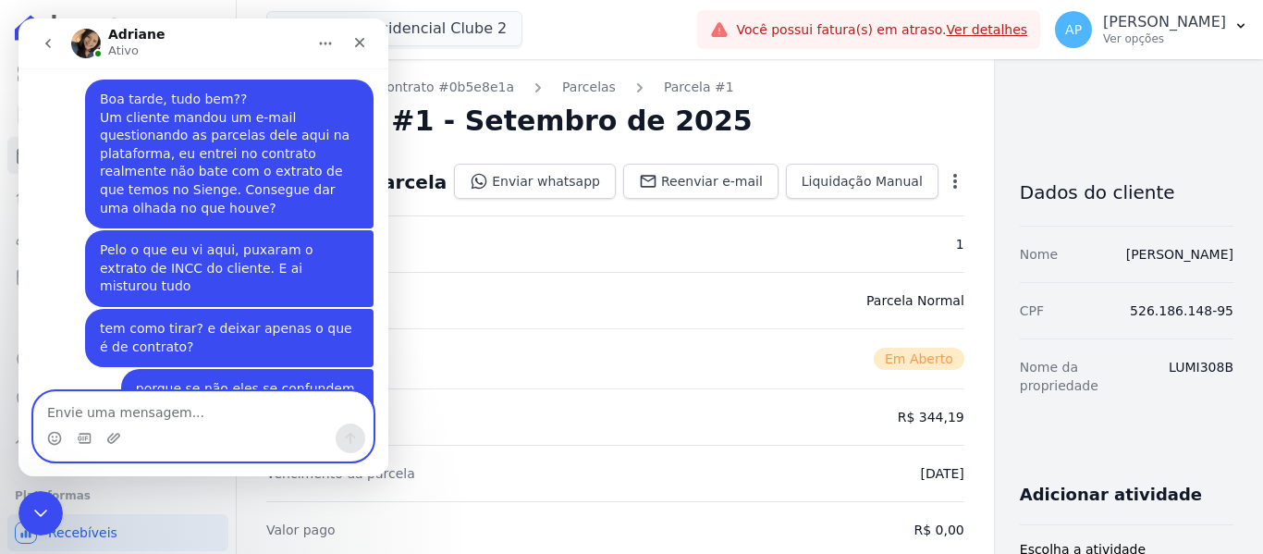
scroll to position [6263, 0]
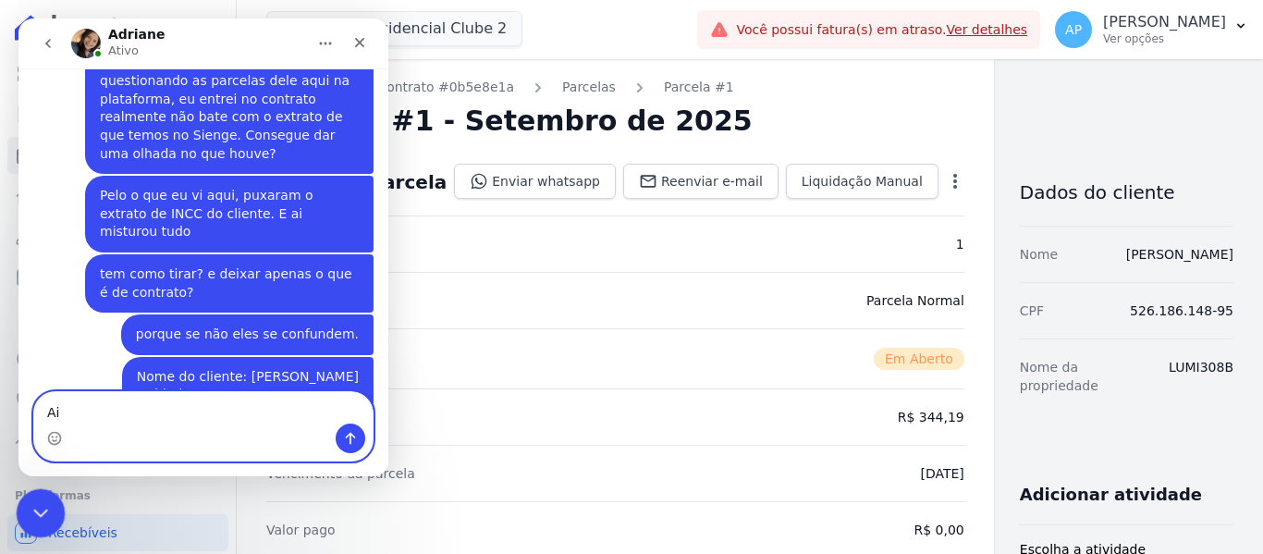
type textarea "A"
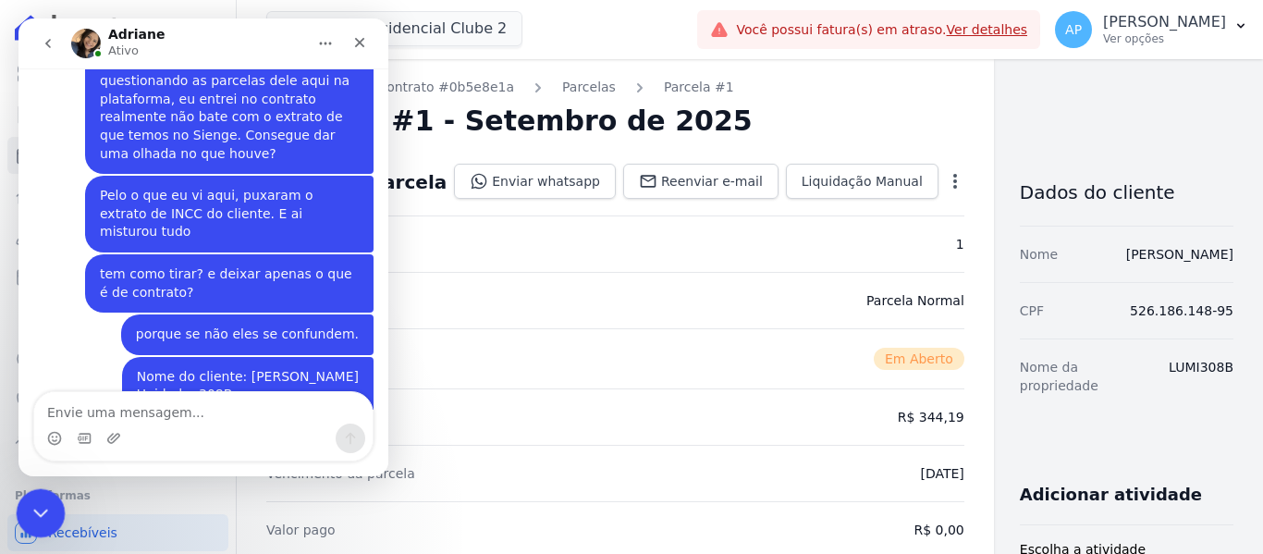
click at [39, 521] on icon "Encerramento do Messenger da Intercom" at bounding box center [38, 510] width 22 height 22
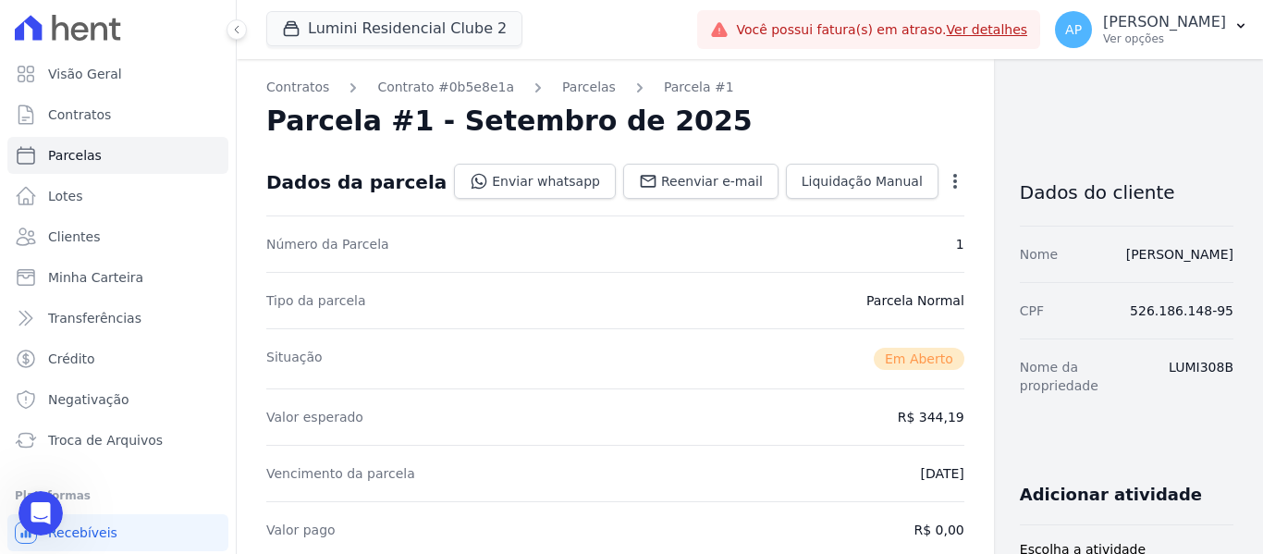
click at [681, 301] on div "Tipo da parcela Parcela Normal" at bounding box center [615, 300] width 698 height 56
click at [45, 521] on div "Abertura do Messenger da Intercom" at bounding box center [37, 510] width 61 height 61
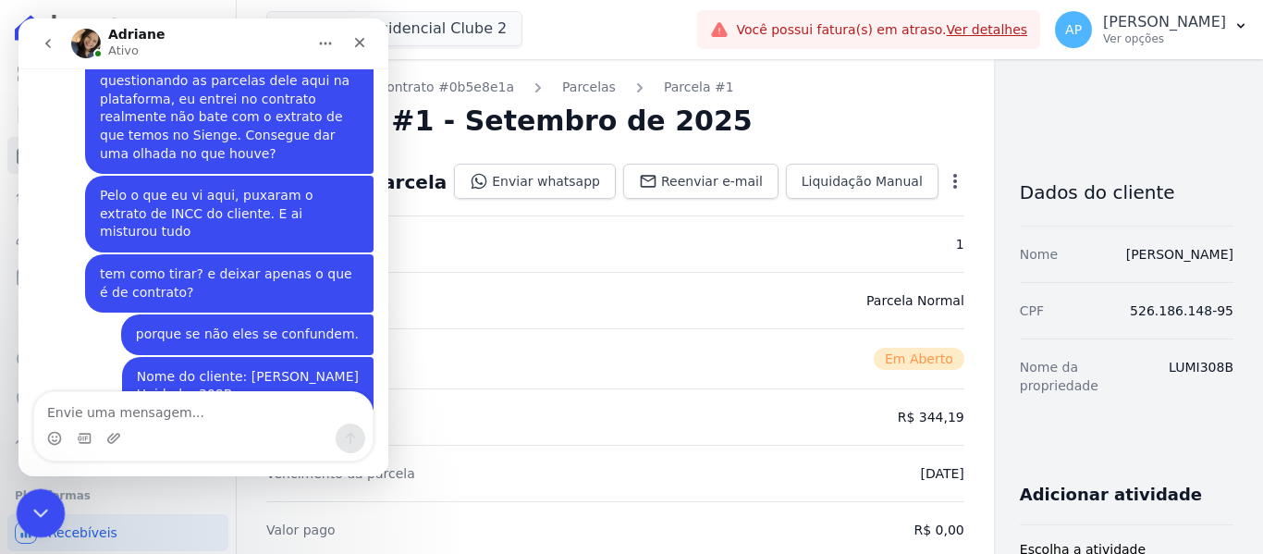
click at [34, 515] on icon "Encerramento do Messenger da Intercom" at bounding box center [38, 510] width 22 height 22
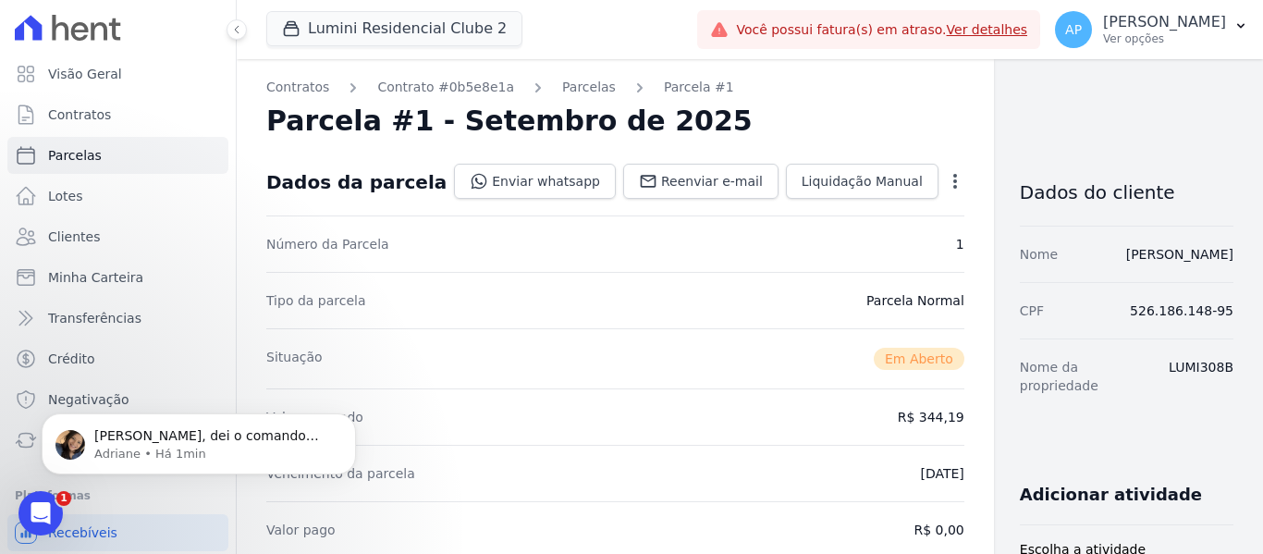
scroll to position [6355, 0]
click at [173, 434] on p "[PERSON_NAME], dei o comando para atualização das parcelas de acordo com o sien…" at bounding box center [213, 436] width 238 height 18
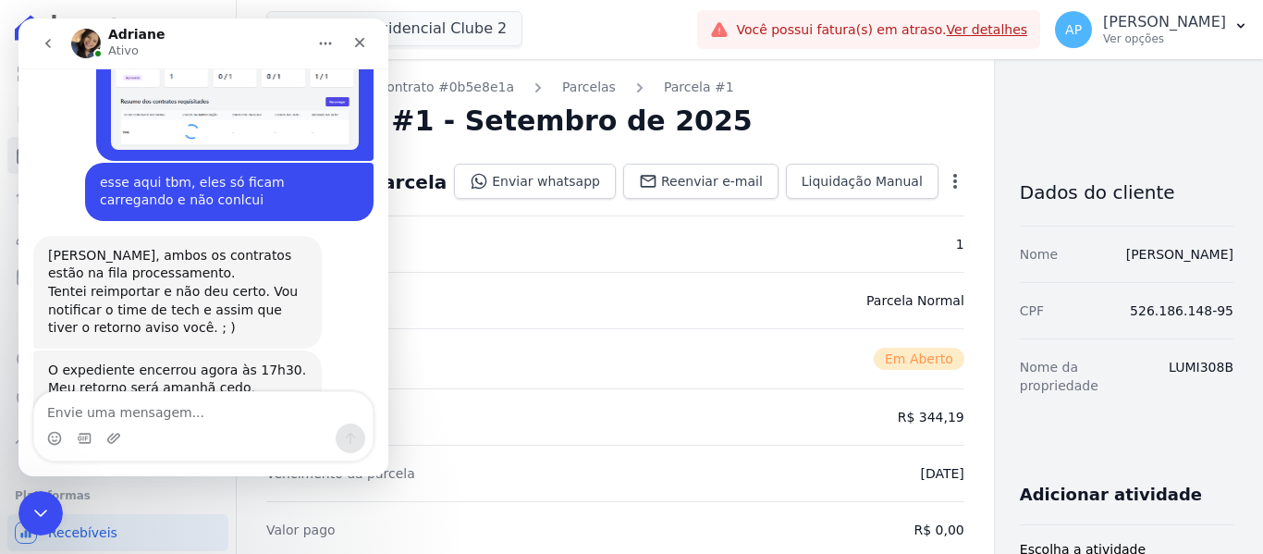
scroll to position [6385, 0]
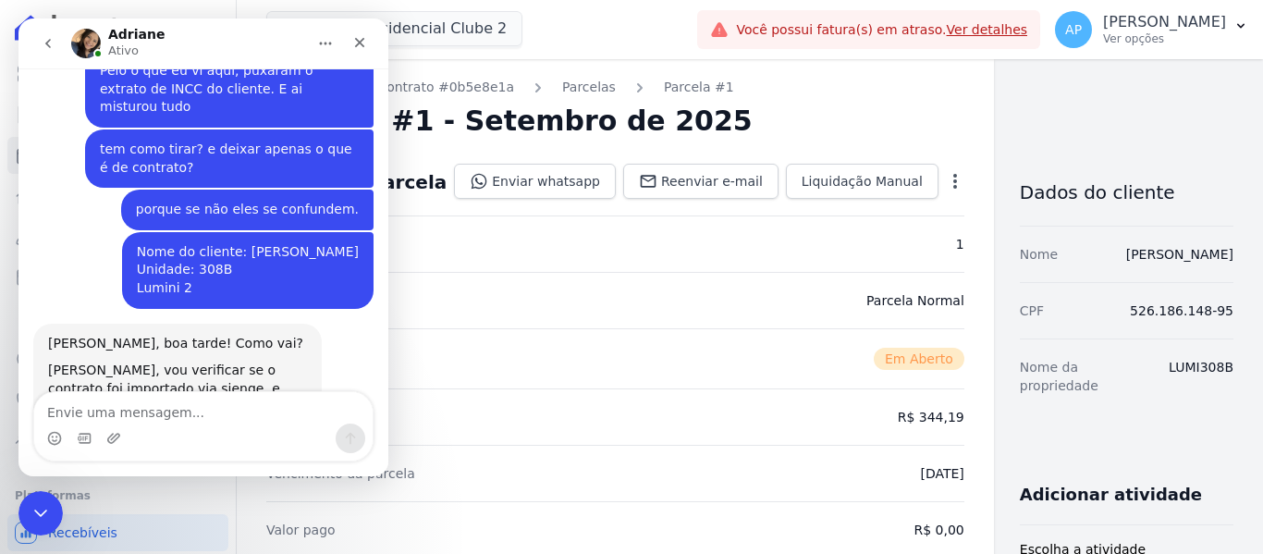
click at [151, 417] on textarea "Envie uma mensagem..." at bounding box center [203, 407] width 338 height 31
type textarea "Claro!!"
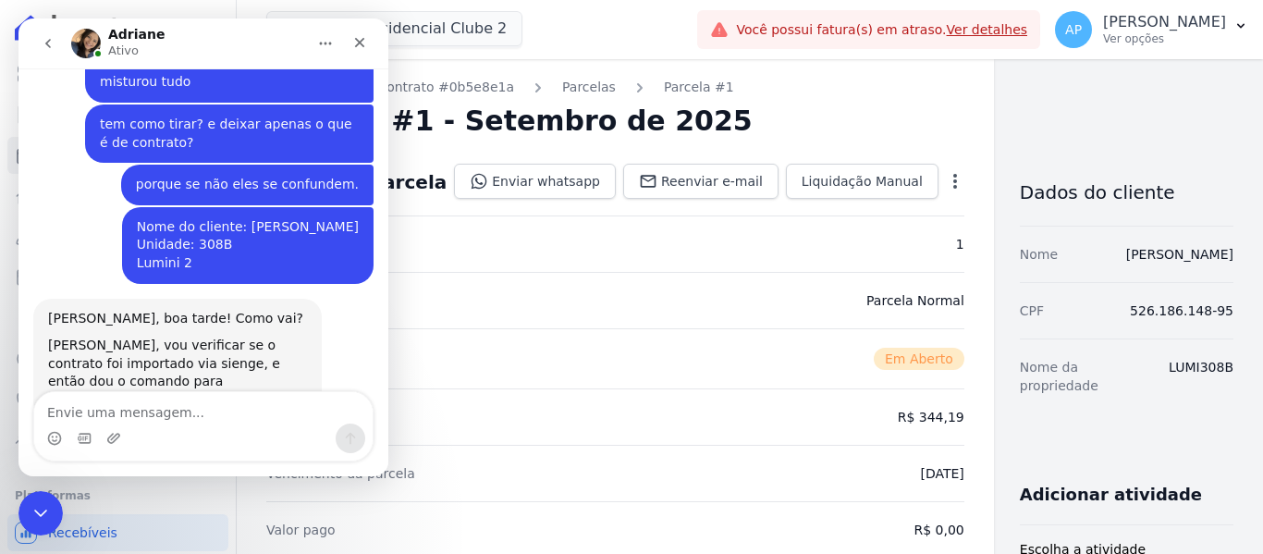
click at [620, 345] on div "Situação Em Aberto" at bounding box center [615, 358] width 698 height 60
click at [32, 506] on icon "Encerramento do Messenger da Intercom" at bounding box center [38, 510] width 22 height 22
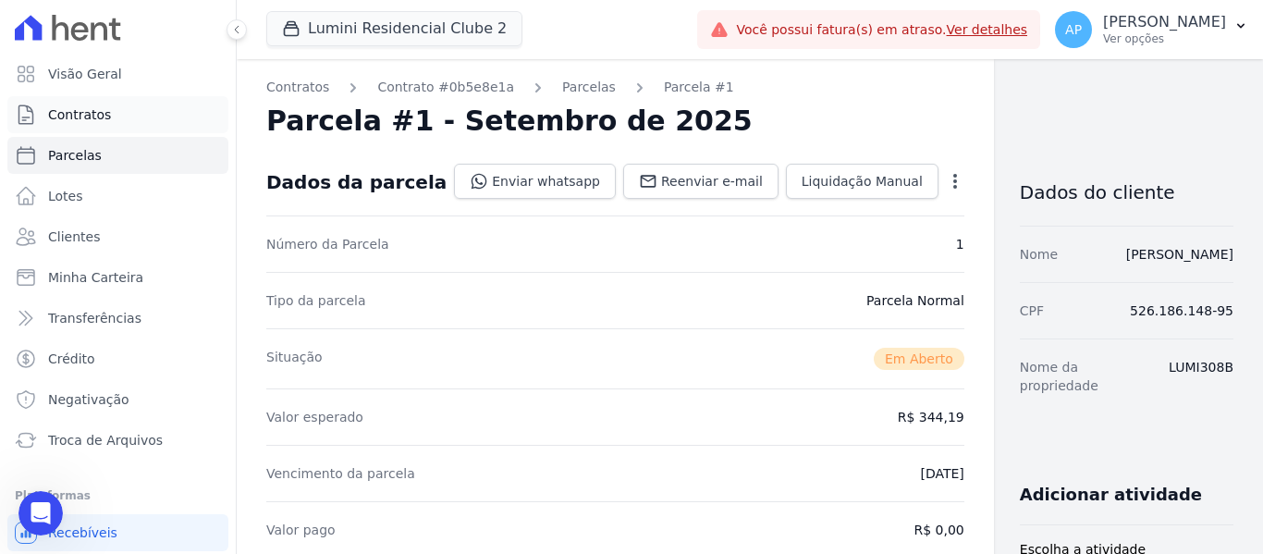
click at [89, 116] on span "Contratos" at bounding box center [79, 114] width 63 height 18
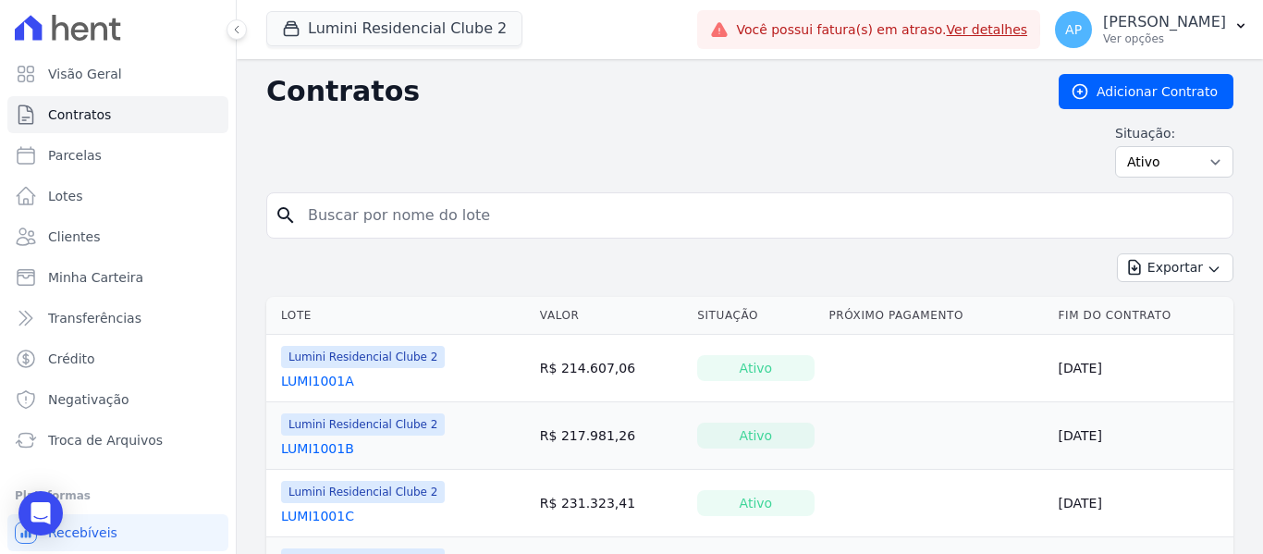
click at [519, 210] on input "search" at bounding box center [761, 215] width 928 height 37
type input "308B"
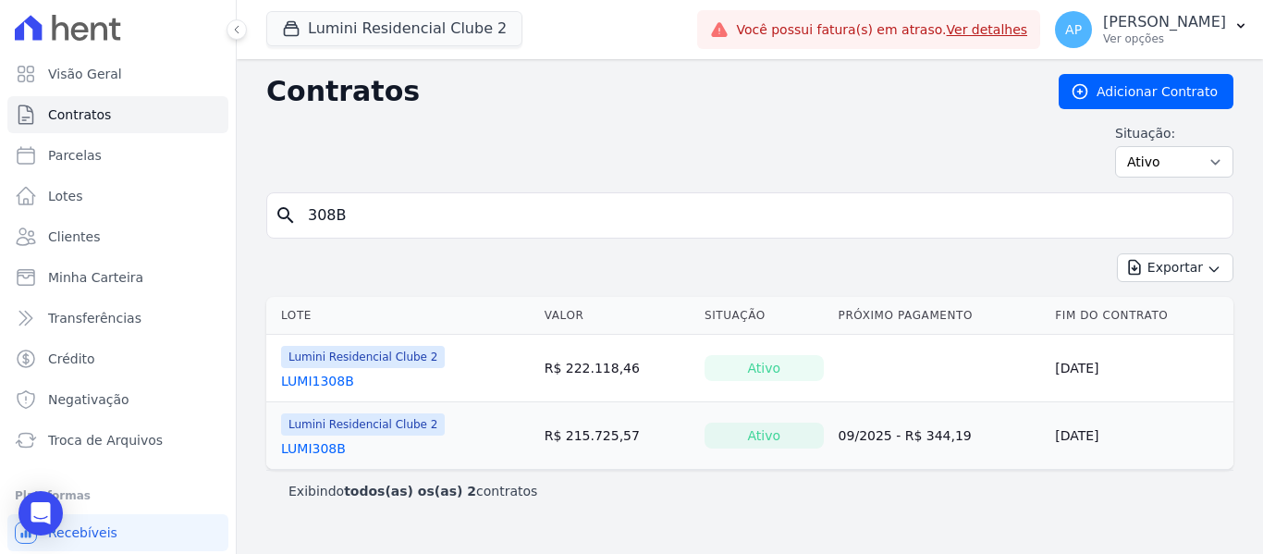
click at [331, 453] on link "LUMI308B" at bounding box center [313, 448] width 65 height 18
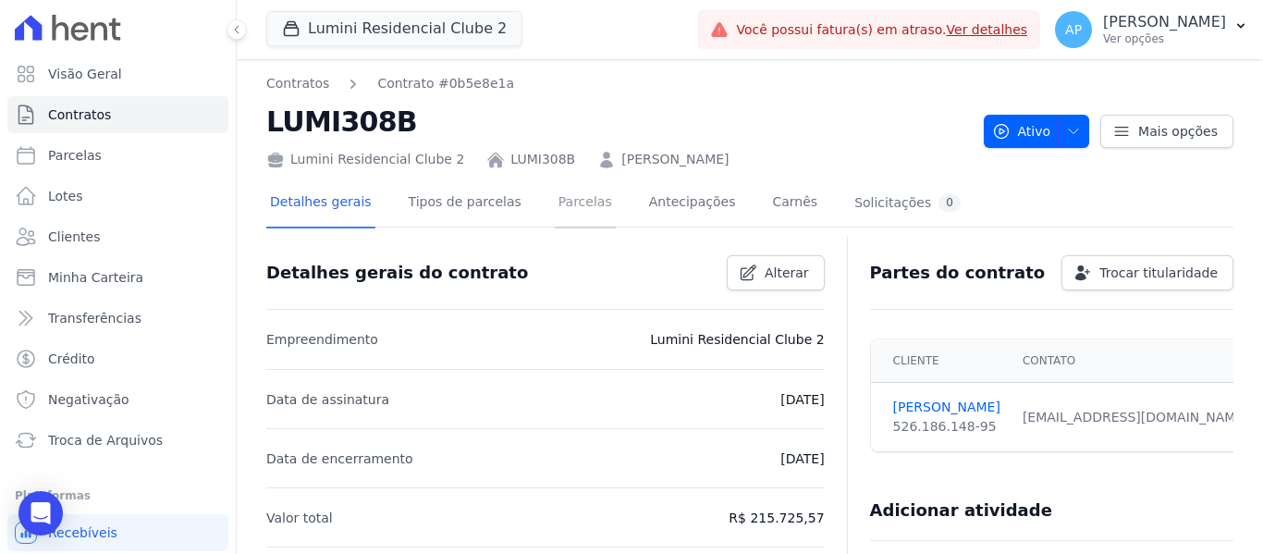
click at [559, 205] on link "Parcelas" at bounding box center [585, 203] width 61 height 49
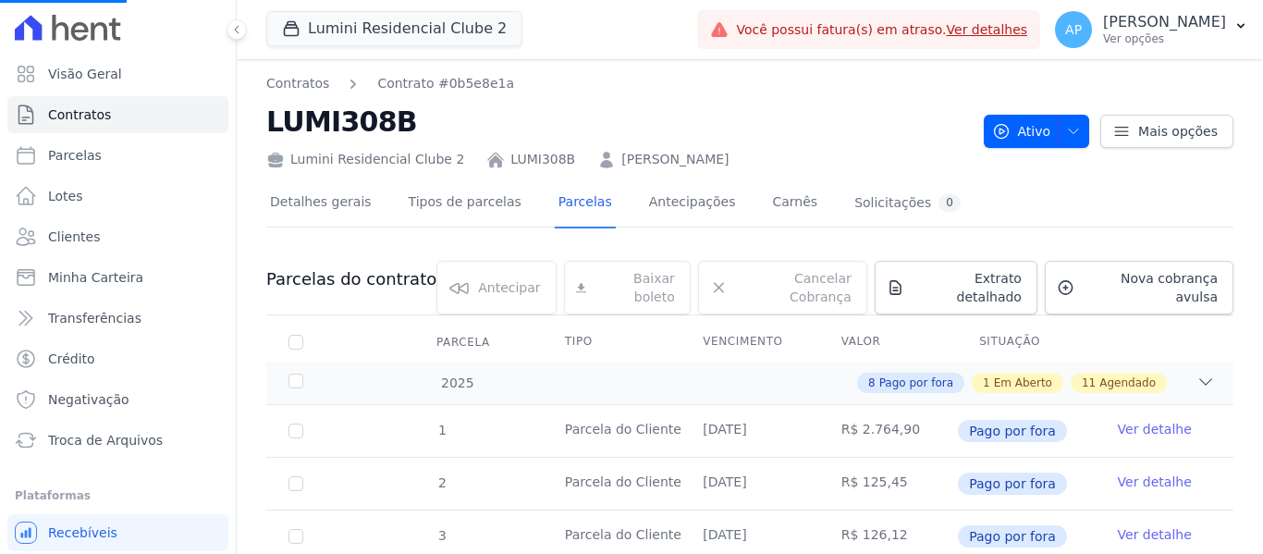
scroll to position [92, 0]
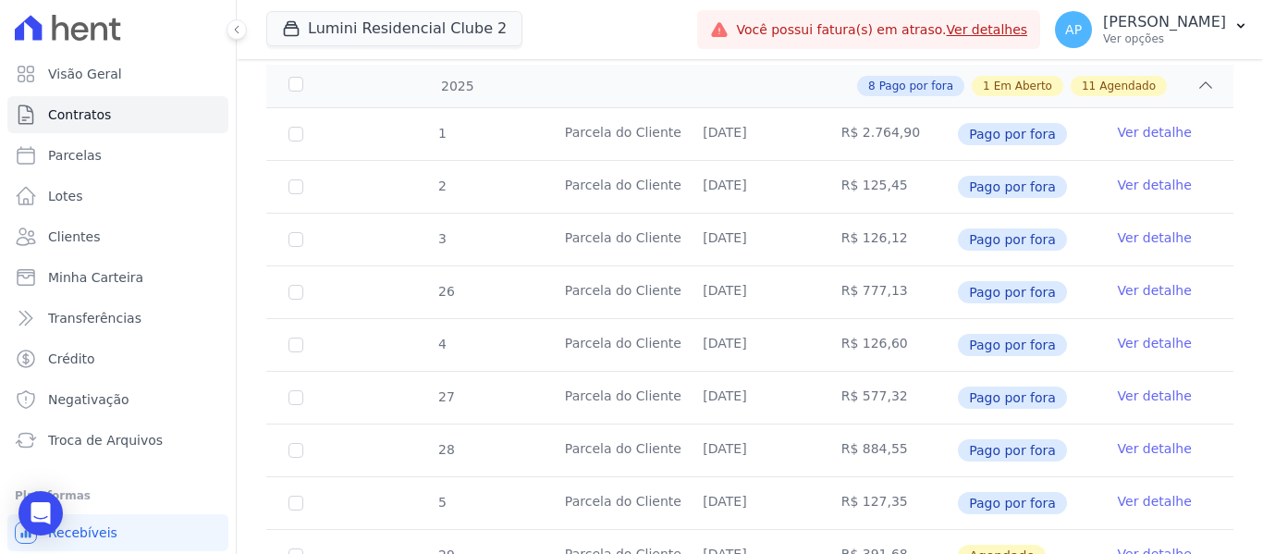
scroll to position [277, 0]
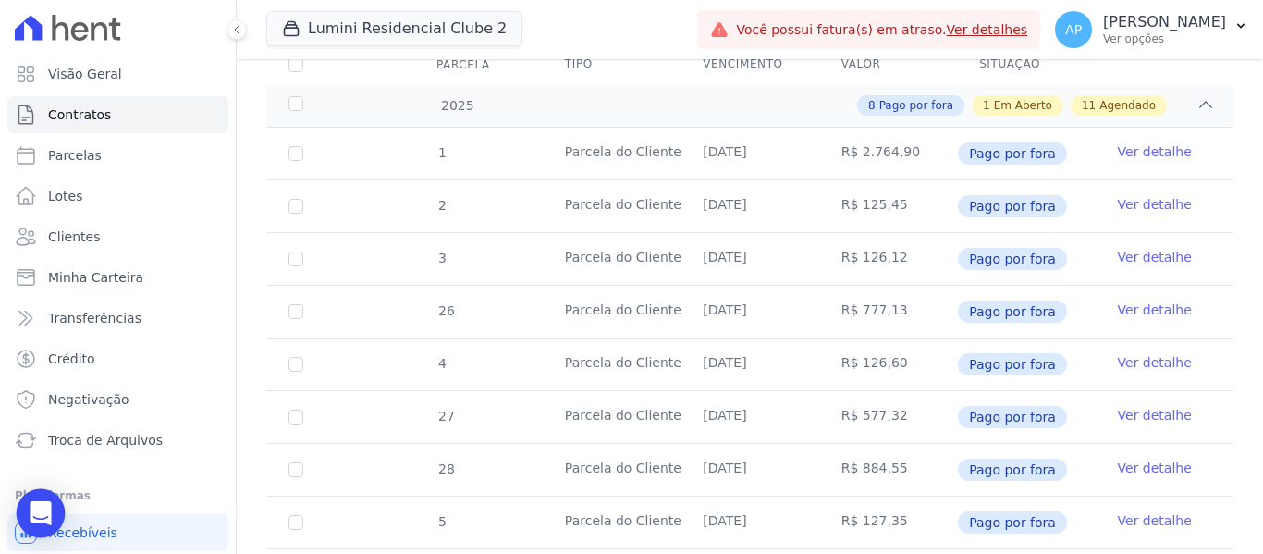
click at [31, 519] on icon "Open Intercom Messenger" at bounding box center [41, 513] width 24 height 24
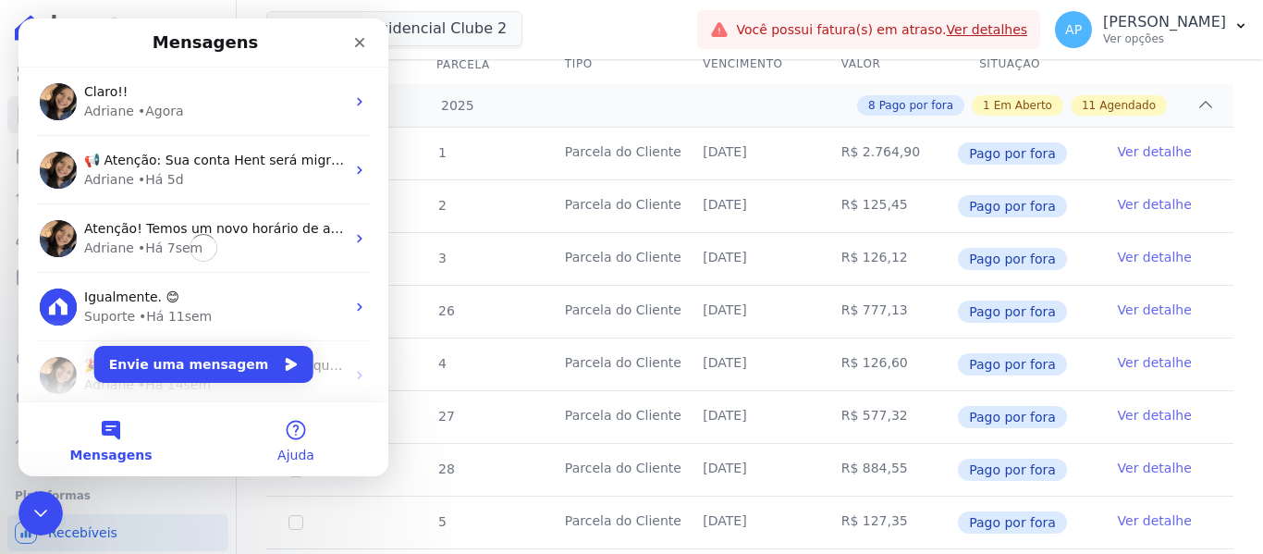
scroll to position [0, 0]
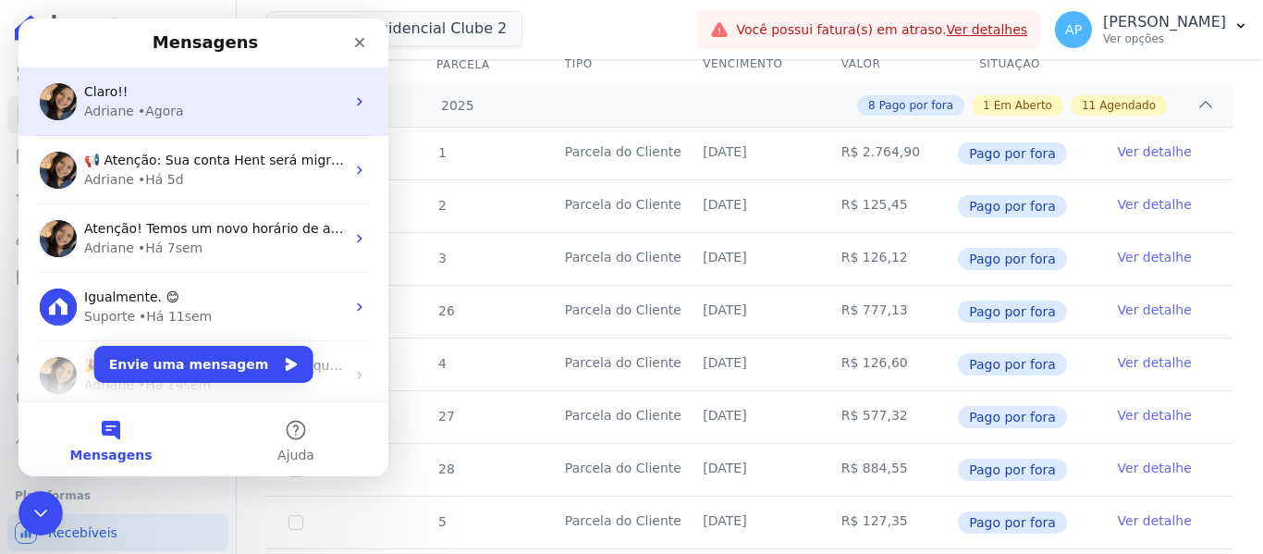
click at [252, 112] on div "Adriane • Agora" at bounding box center [214, 111] width 261 height 19
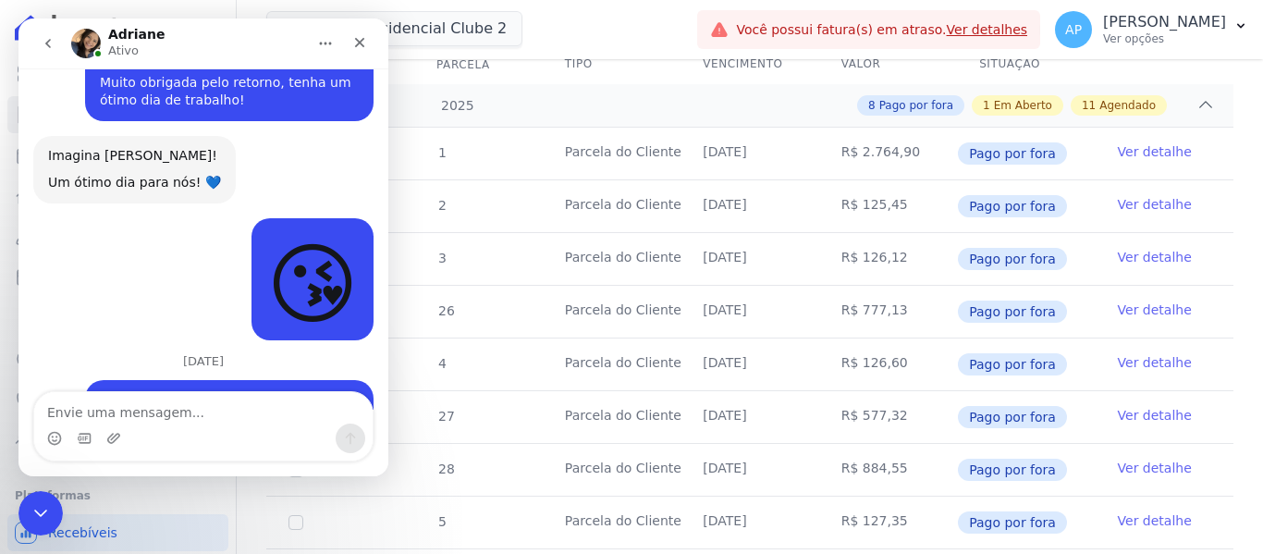
scroll to position [6410, 0]
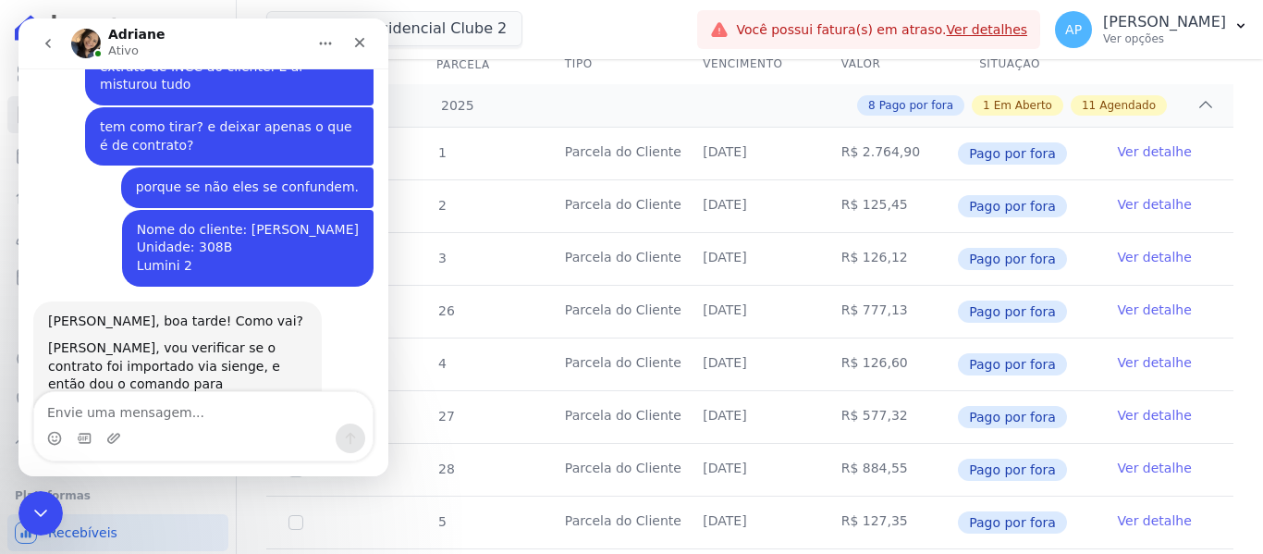
click at [192, 400] on textarea "Envie uma mensagem..." at bounding box center [203, 407] width 338 height 31
type textarea "é"
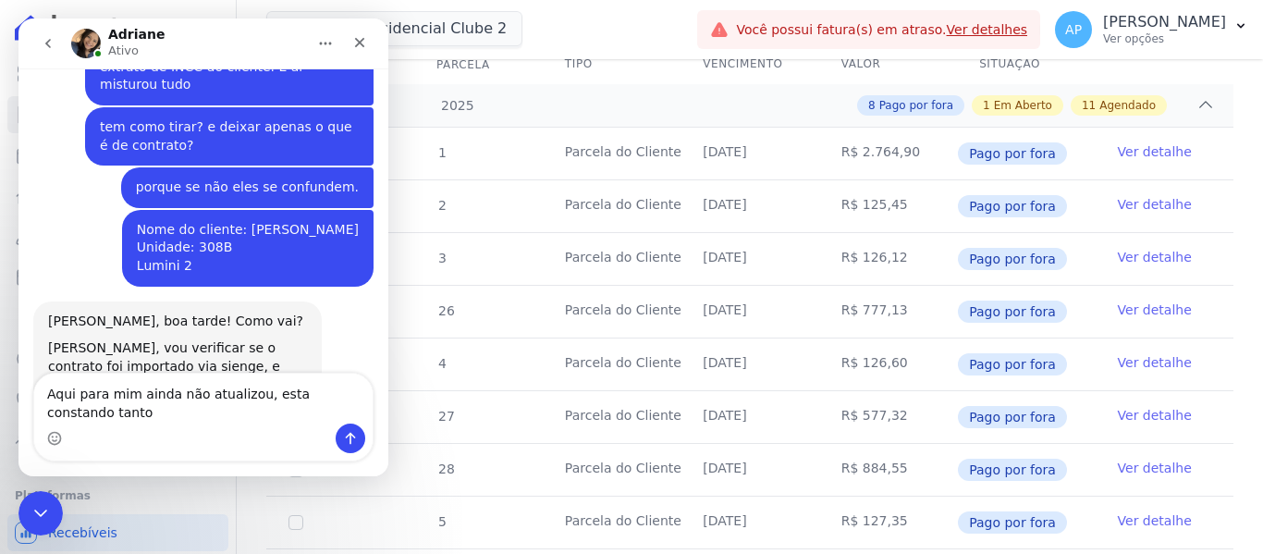
scroll to position [6429, 0]
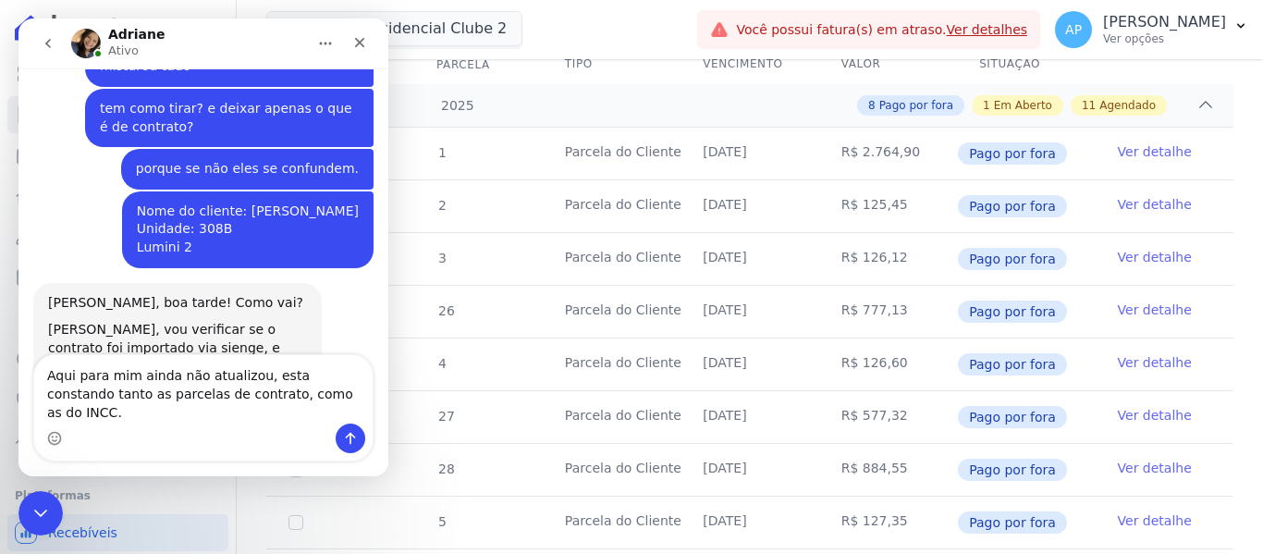
type textarea "Aqui para mim ainda não atualizou, esta constando tanto as parcelas de contrato…"
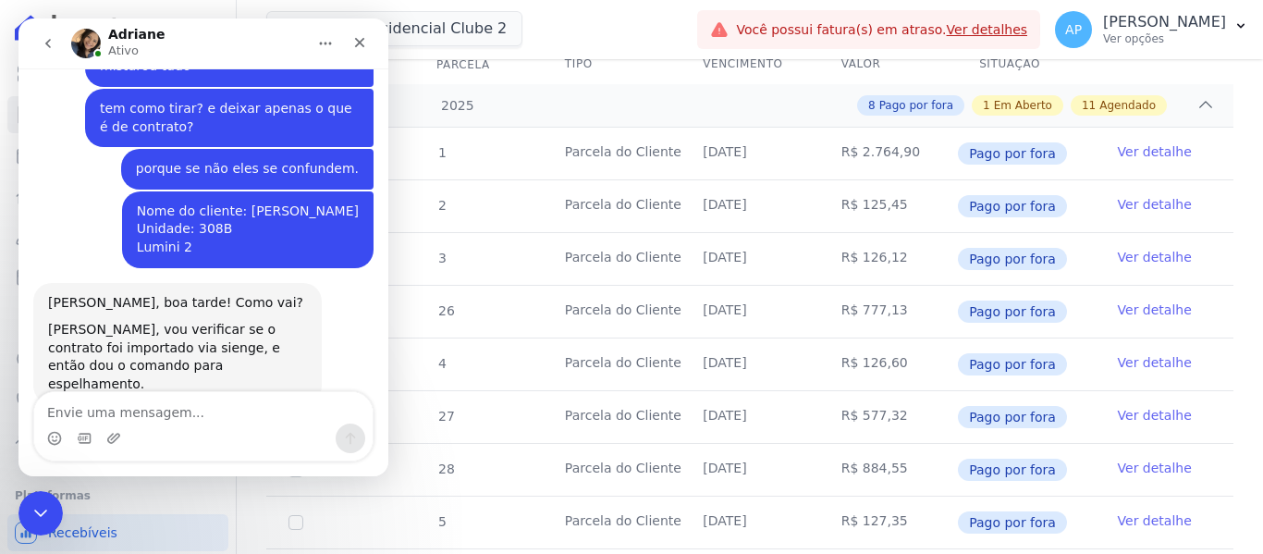
scroll to position [6488, 0]
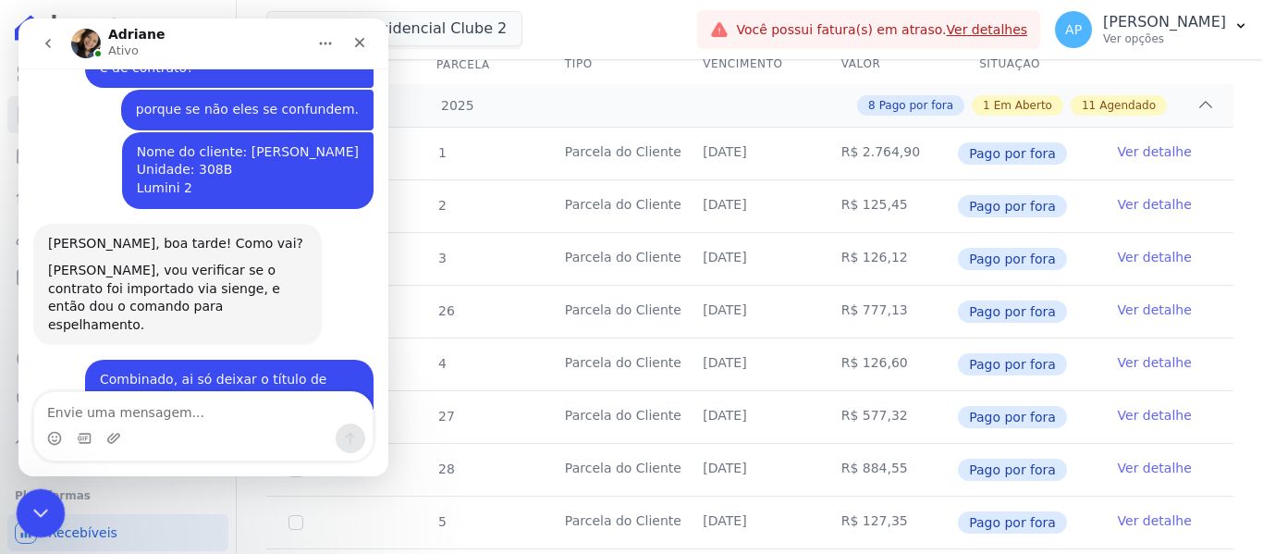
click at [27, 506] on icon "Encerramento do Messenger da Intercom" at bounding box center [38, 510] width 22 height 22
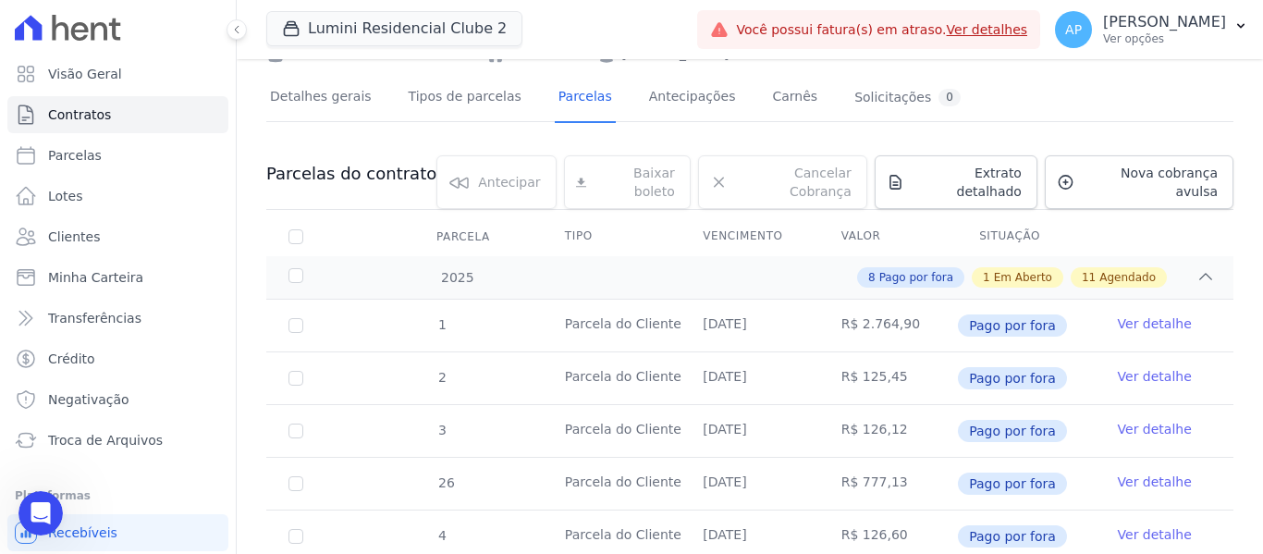
scroll to position [0, 0]
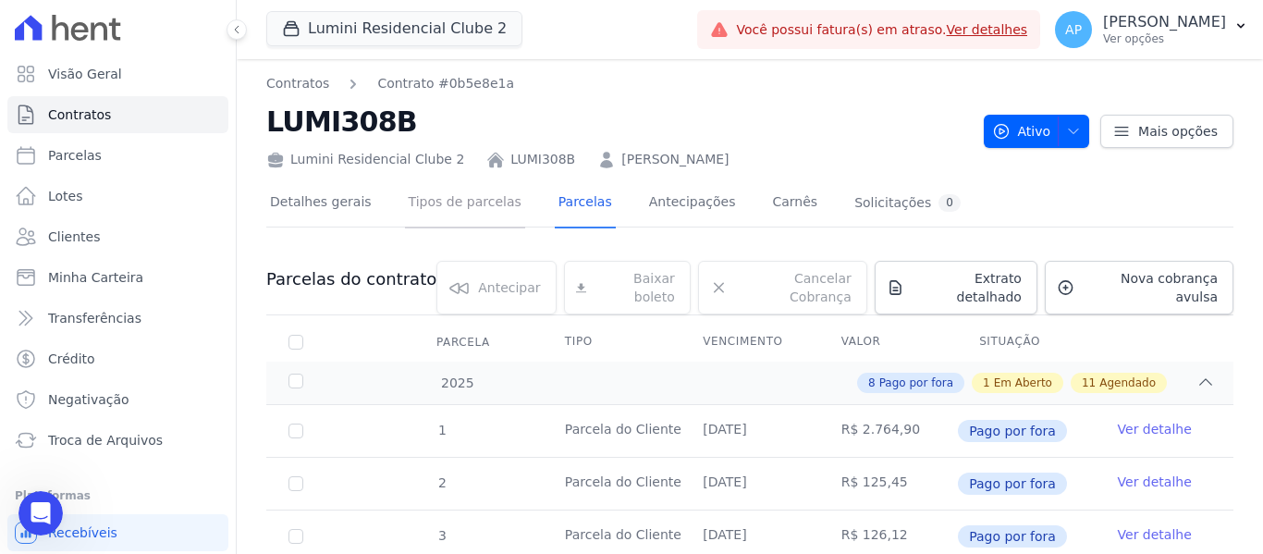
click at [463, 207] on link "Tipos de parcelas" at bounding box center [465, 203] width 120 height 49
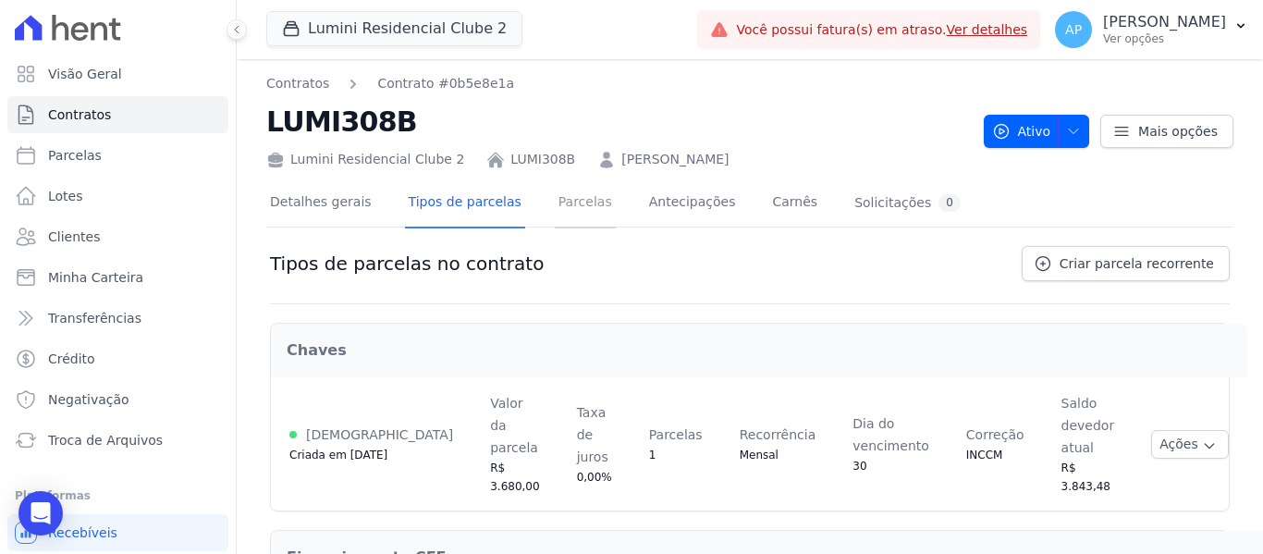
click at [569, 211] on link "Parcelas" at bounding box center [585, 203] width 61 height 49
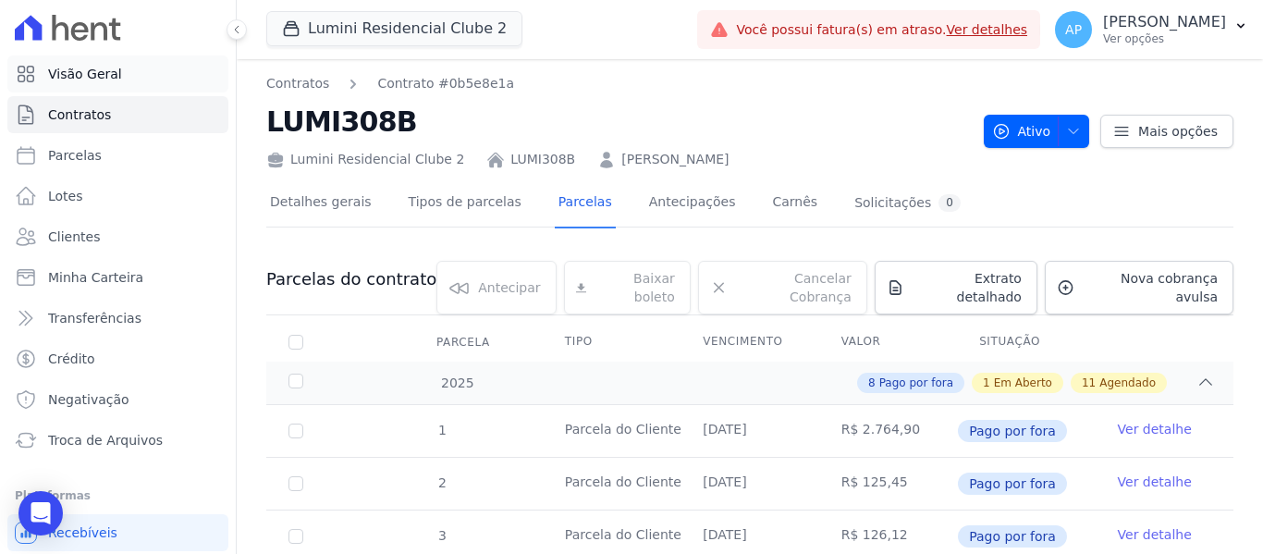
click at [73, 73] on span "Visão Geral" at bounding box center [85, 74] width 74 height 18
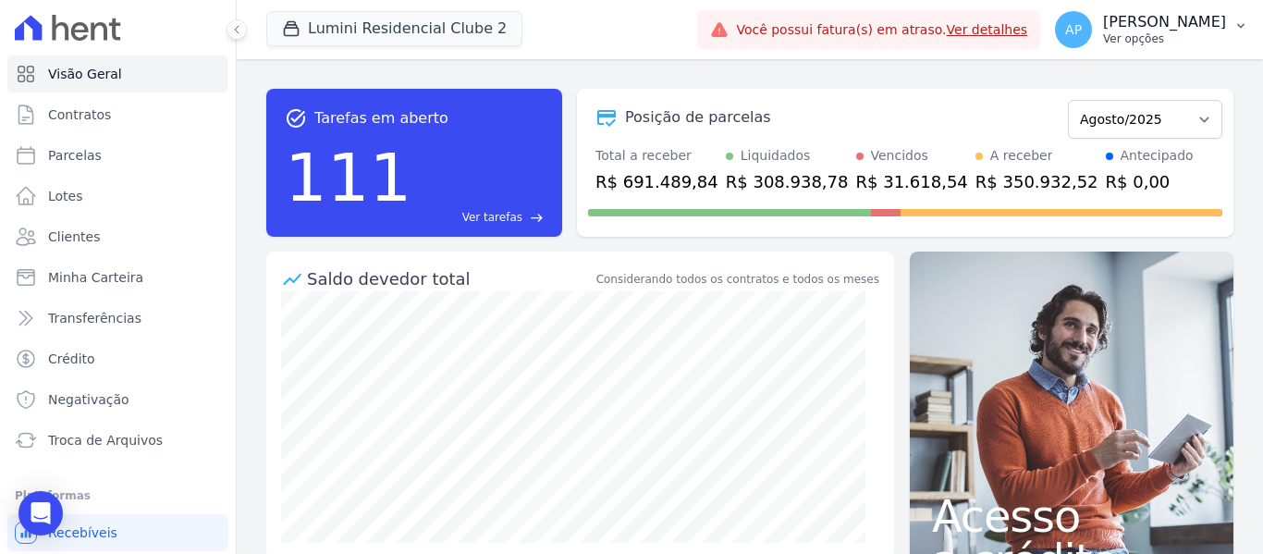
click at [1220, 21] on p "[PERSON_NAME]" at bounding box center [1164, 22] width 123 height 18
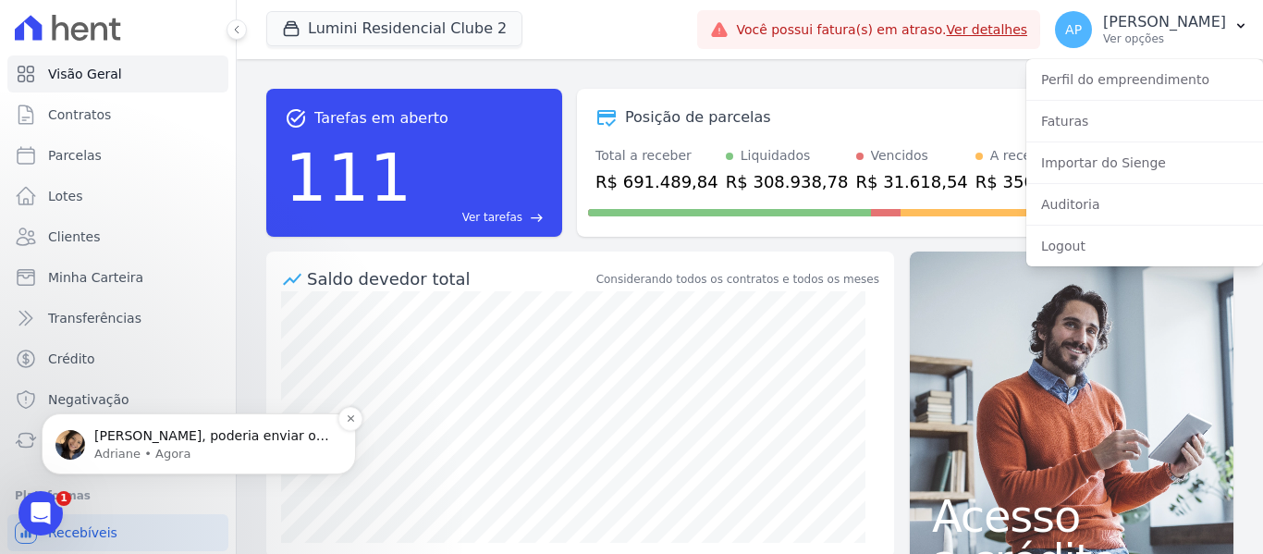
click at [130, 436] on p "Amanda, poderia enviar o extrato do sienge desse cliente, por favor?" at bounding box center [213, 436] width 238 height 18
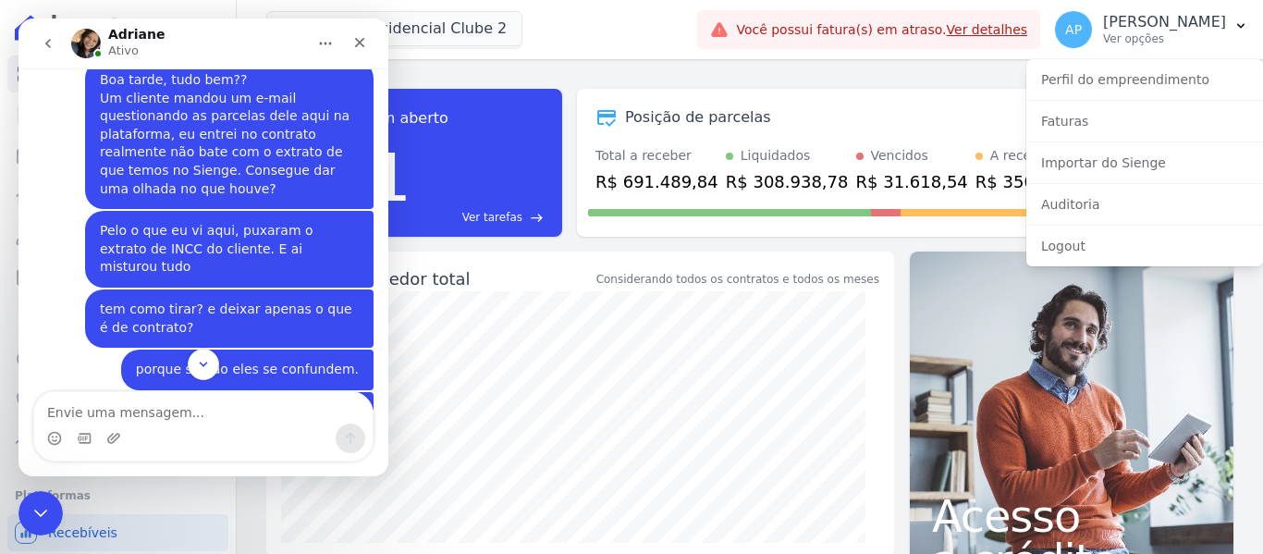
scroll to position [6592, 0]
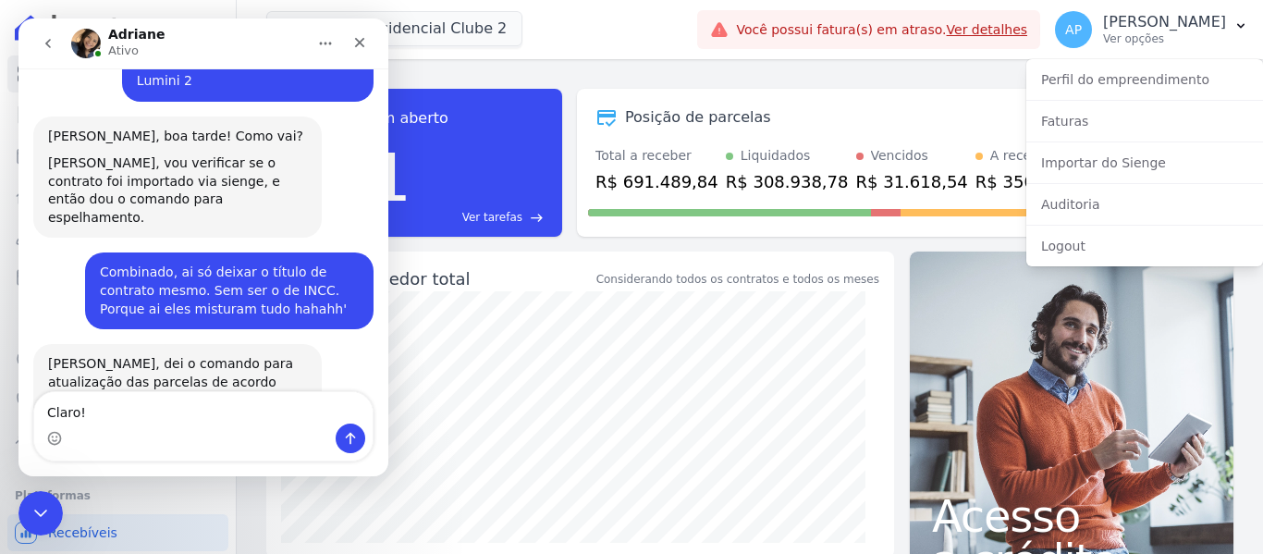
type textarea "Claro!!"
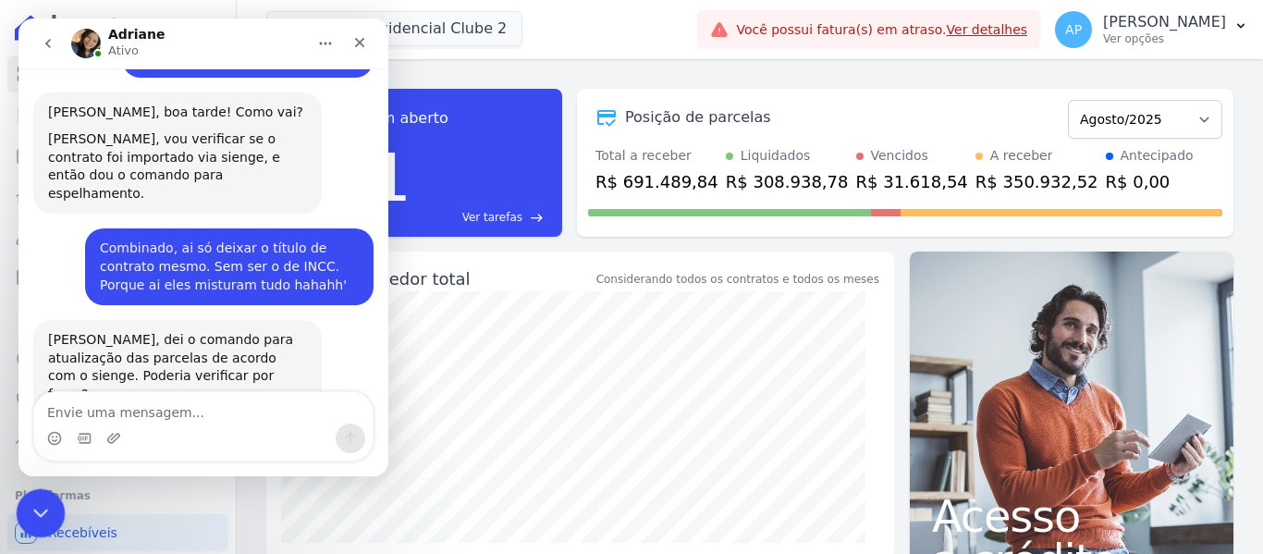
click at [28, 495] on div "Encerramento do Messenger da Intercom" at bounding box center [38, 510] width 44 height 44
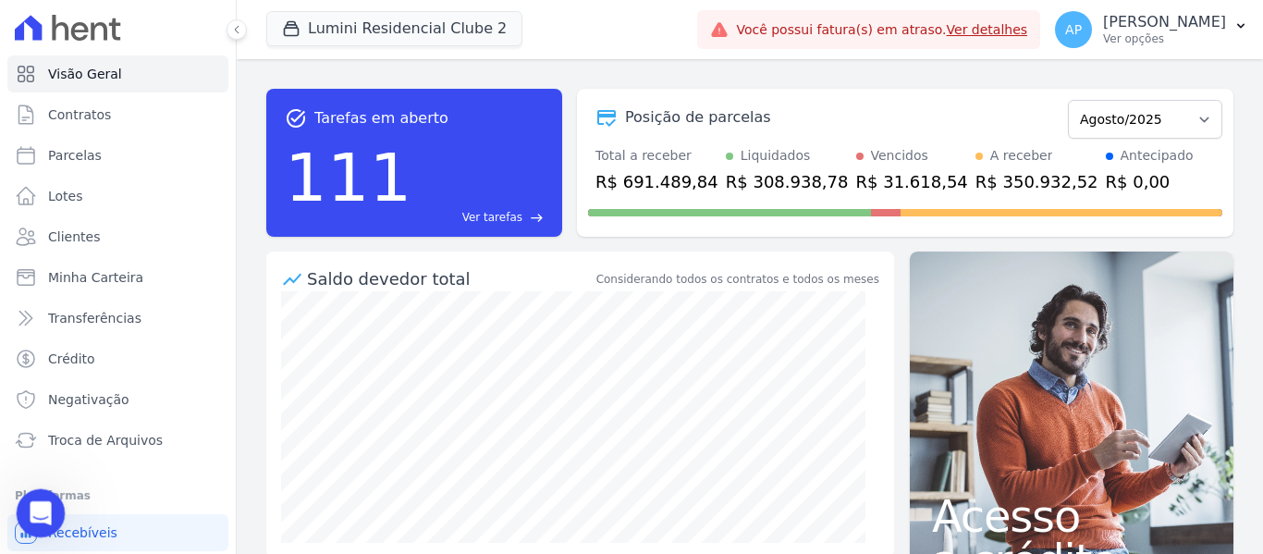
click at [47, 491] on div "Abertura do Messenger da Intercom" at bounding box center [37, 510] width 61 height 61
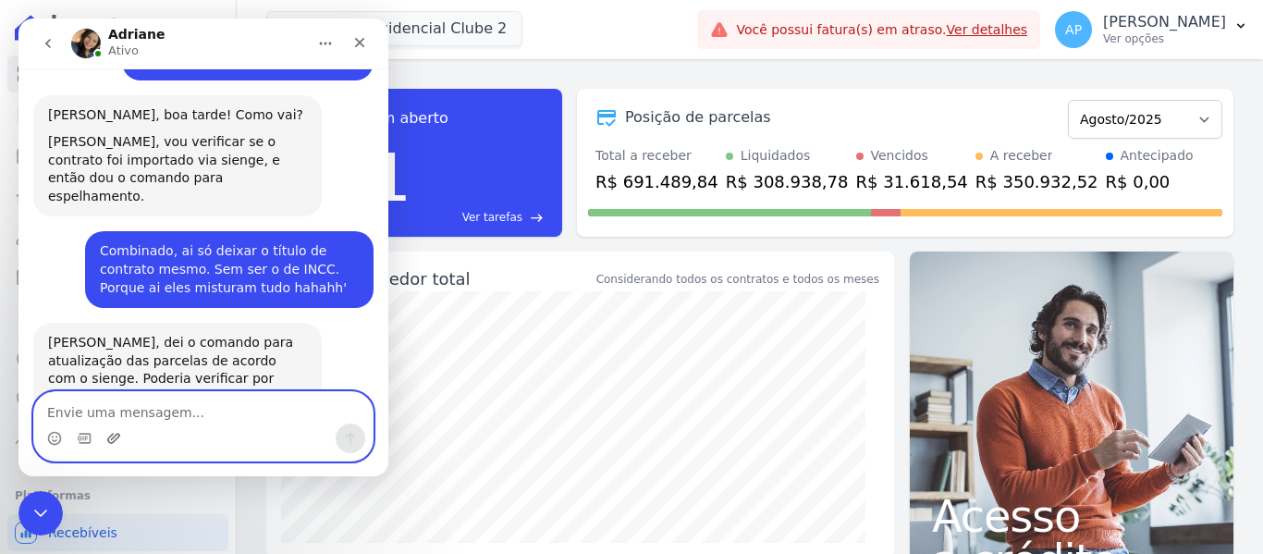
click at [111, 441] on icon "Upload do anexo" at bounding box center [113, 438] width 15 height 15
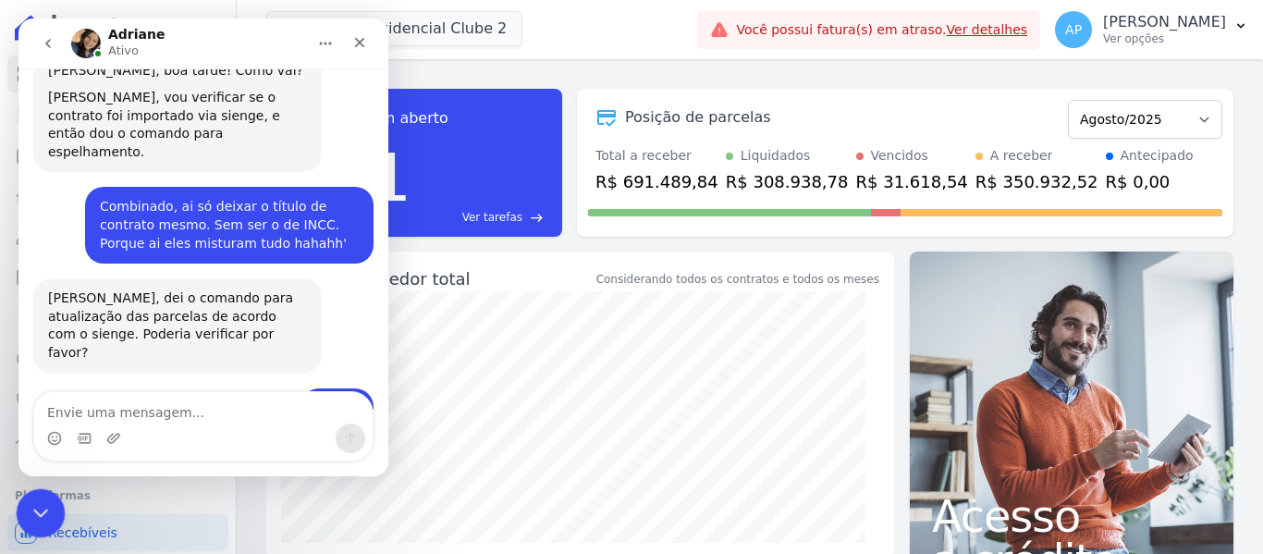
click at [38, 506] on icon "Encerramento do Messenger da Intercom" at bounding box center [38, 510] width 22 height 22
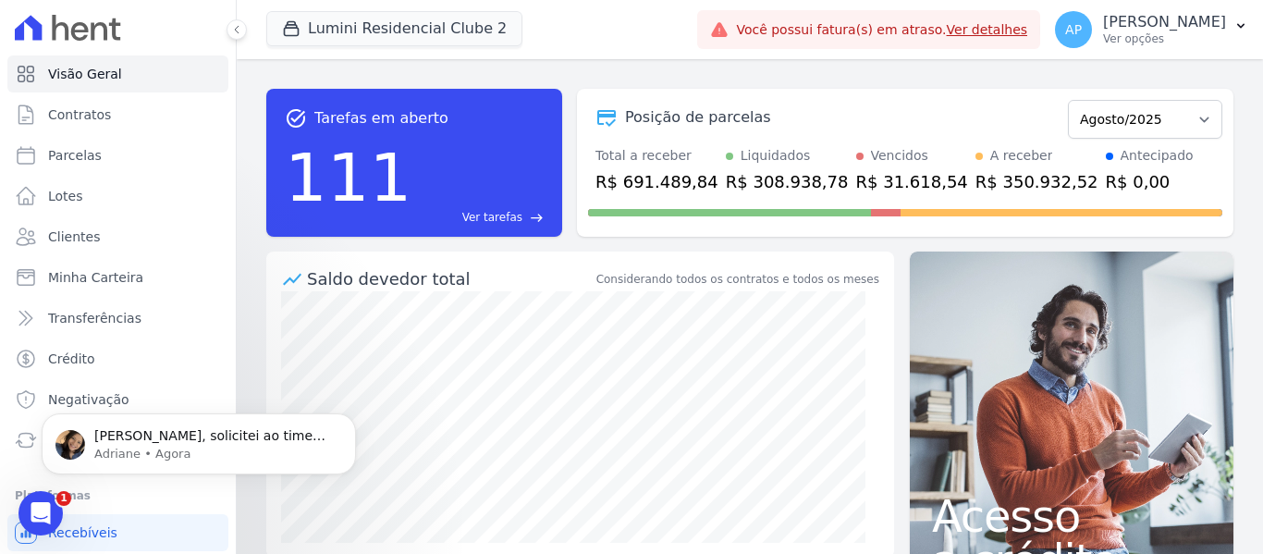
scroll to position [0, 0]
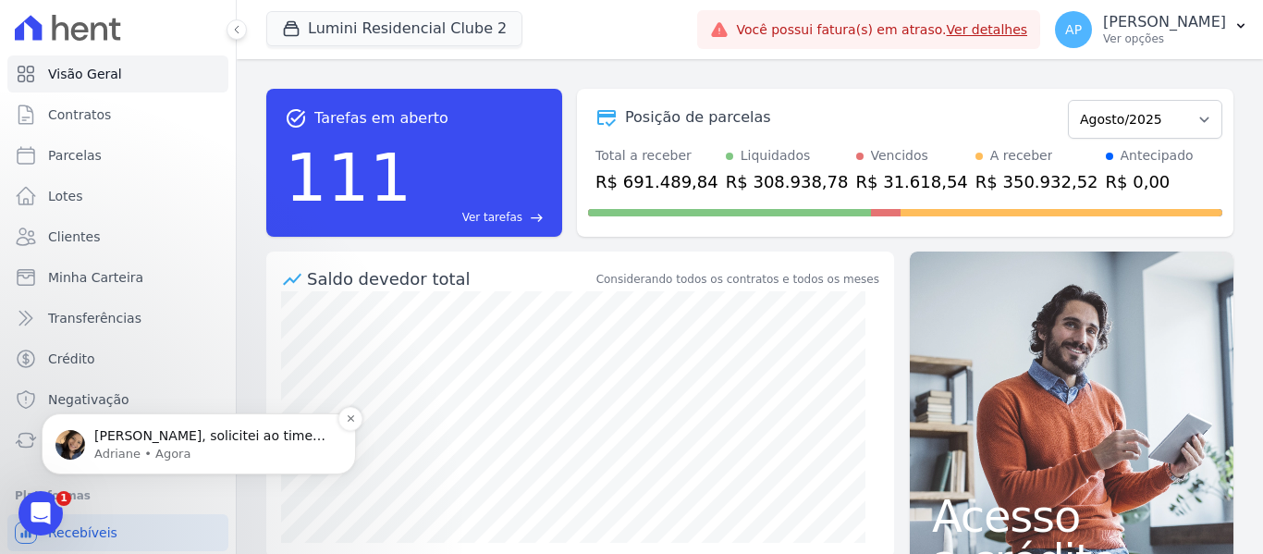
click at [201, 452] on p "Adriane • Agora" at bounding box center [213, 454] width 238 height 17
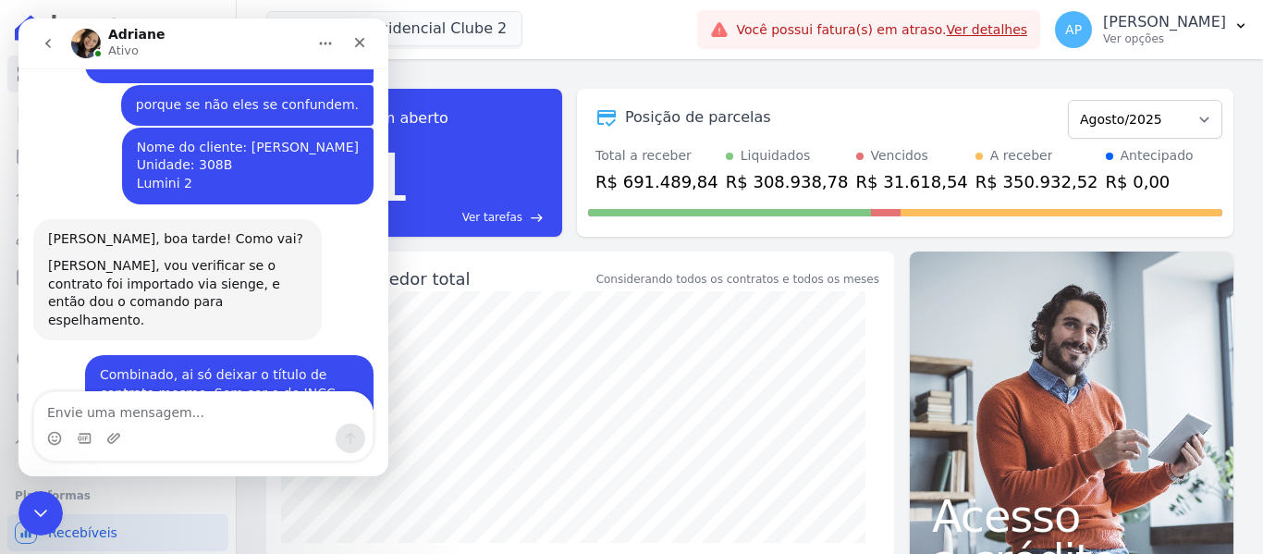
scroll to position [6764, 0]
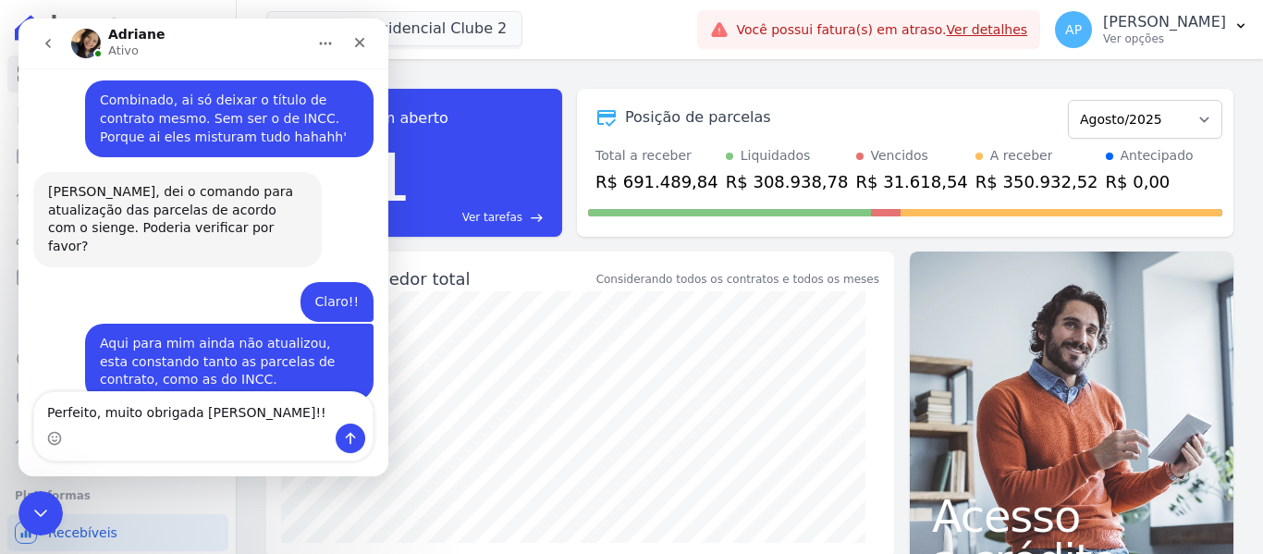
type textarea "Perfeito, muito obrigada Adriane!!"
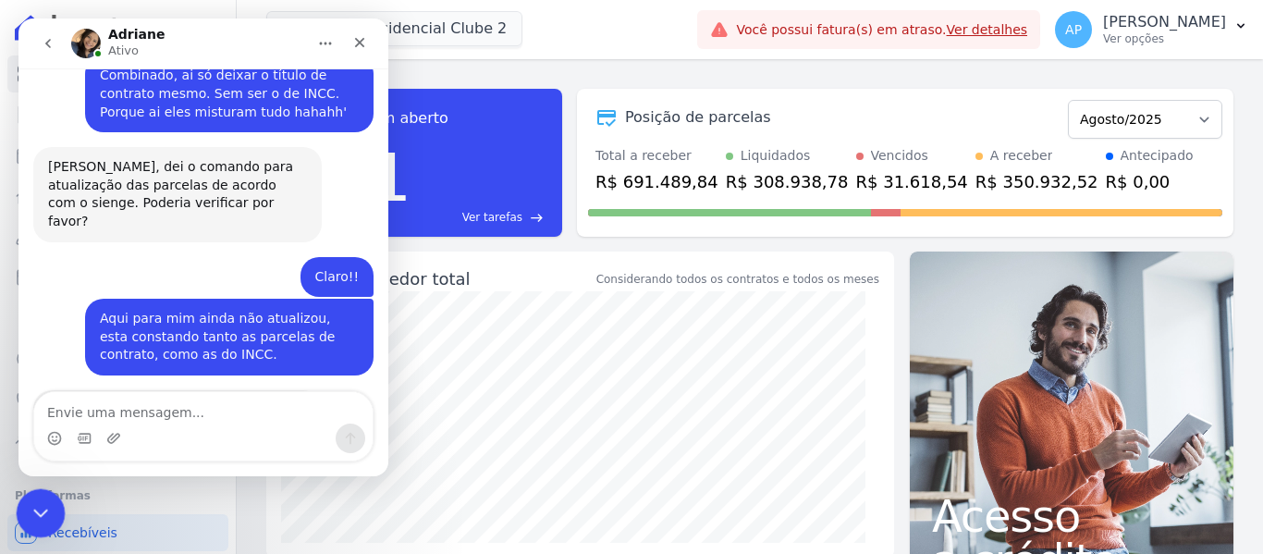
click at [42, 502] on icon "Encerramento do Messenger da Intercom" at bounding box center [38, 510] width 22 height 22
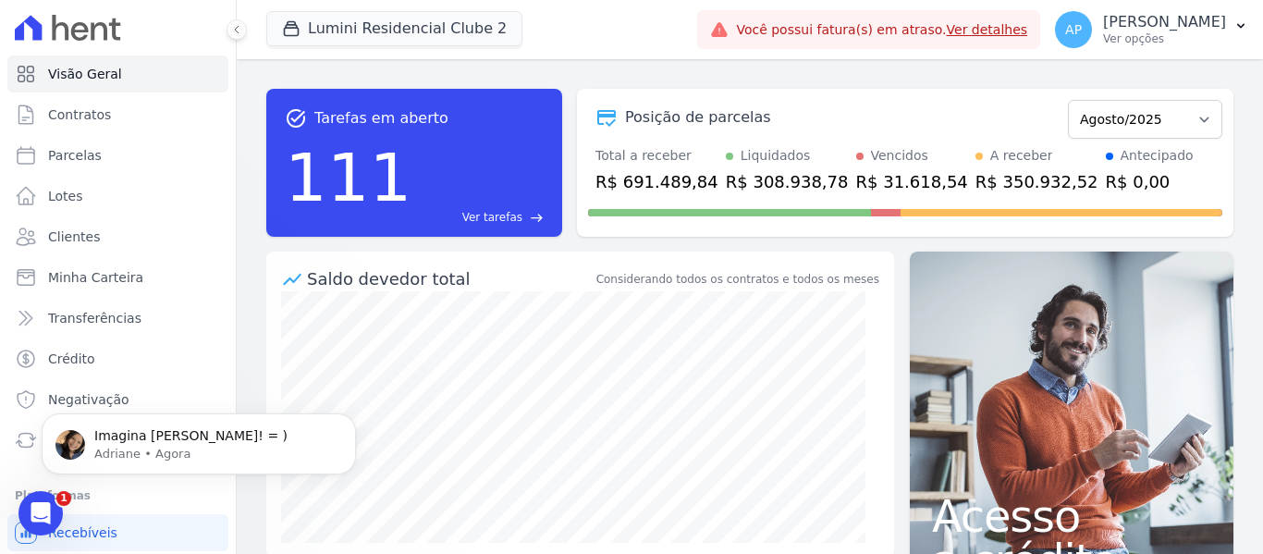
scroll to position [6844, 0]
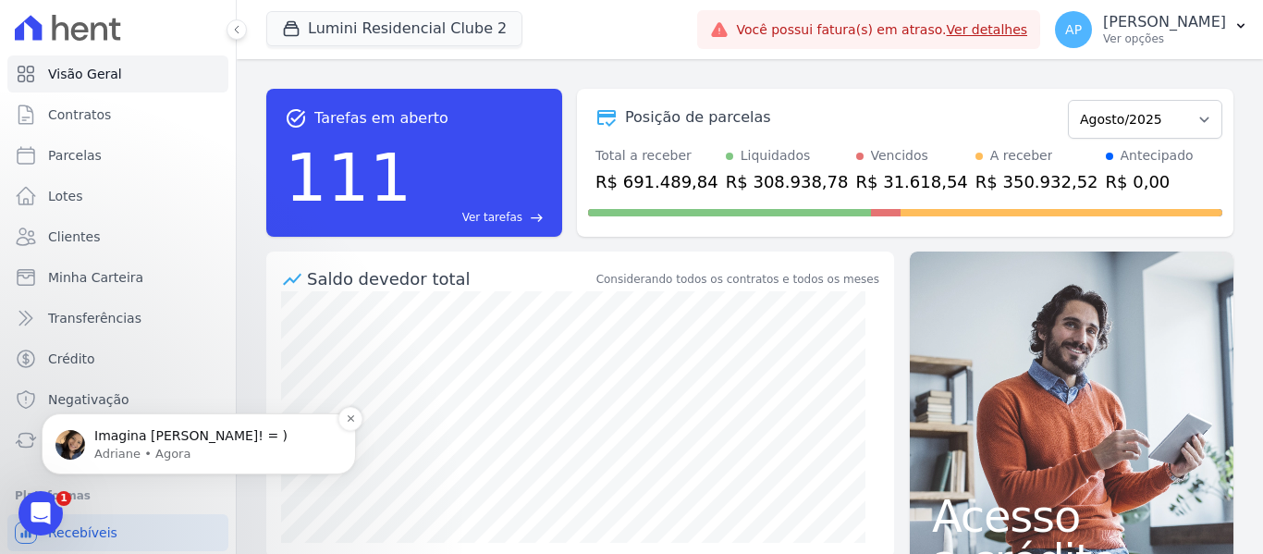
click at [143, 440] on p "Imagina [PERSON_NAME]! = )" at bounding box center [213, 436] width 238 height 18
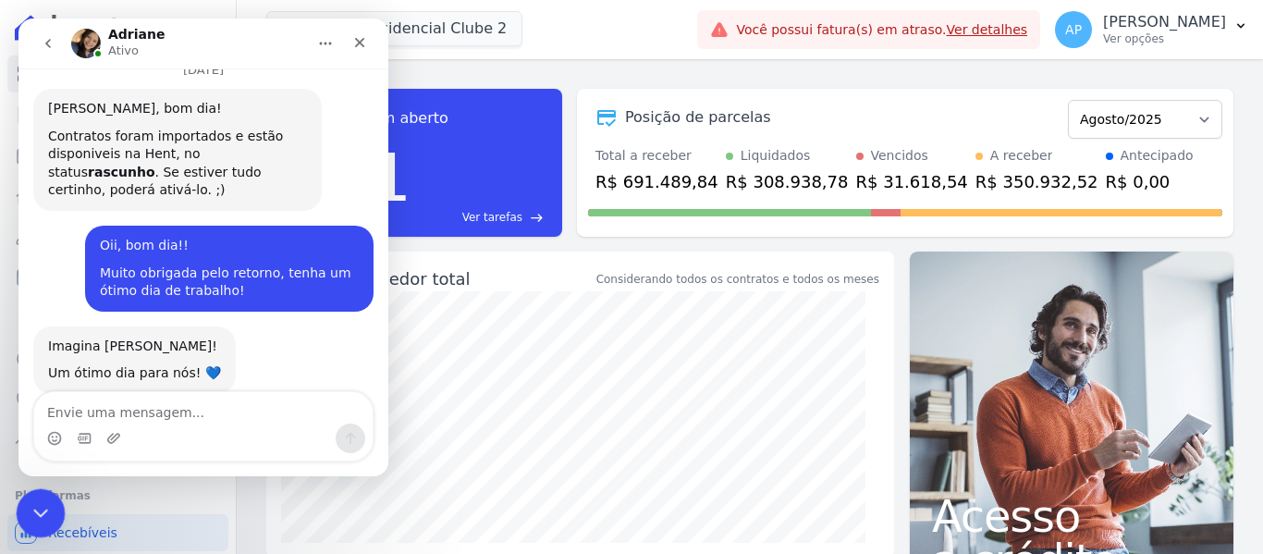
scroll to position [6874, 0]
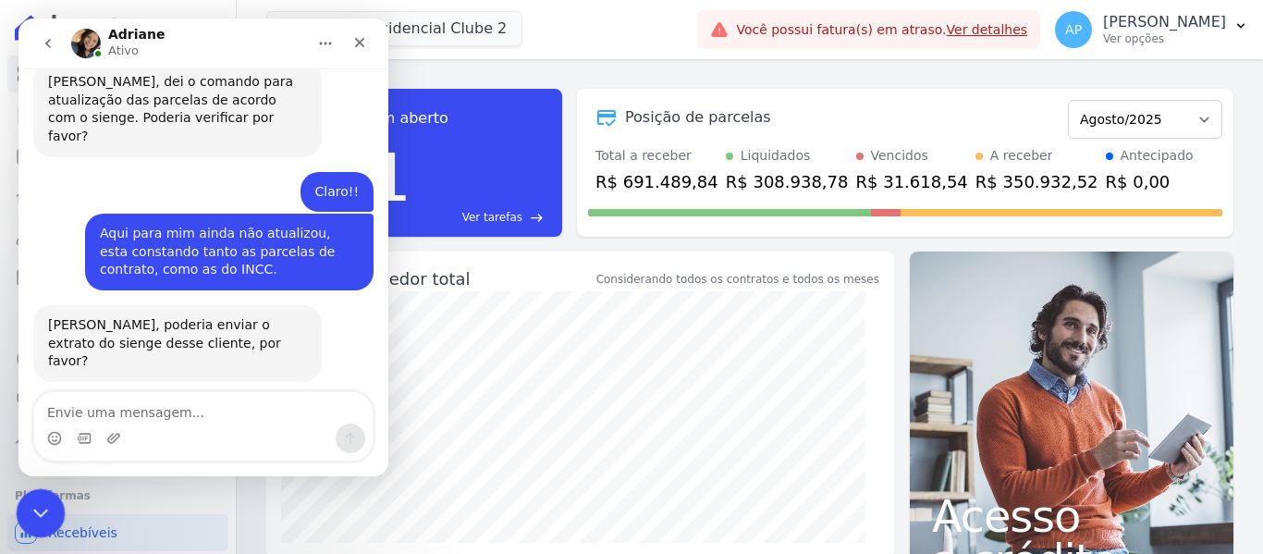
click at [31, 510] on icon "Encerramento do Messenger da Intercom" at bounding box center [38, 510] width 22 height 22
